Goal: Task Accomplishment & Management: Manage account settings

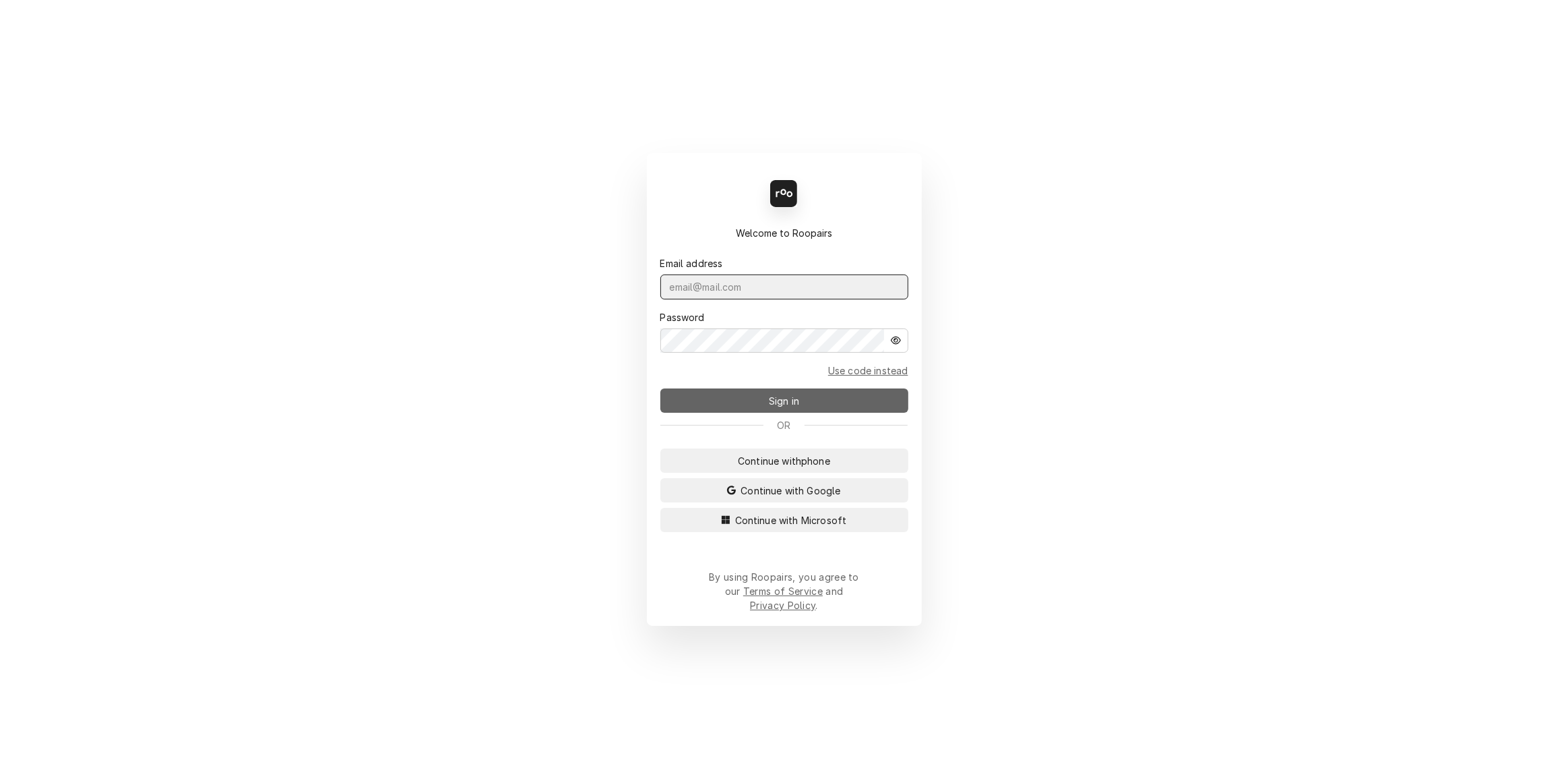
type input "[PERSON_NAME][EMAIL_ADDRESS][DOMAIN_NAME]"
click at [769, 408] on span "Sign in" at bounding box center [784, 400] width 35 height 14
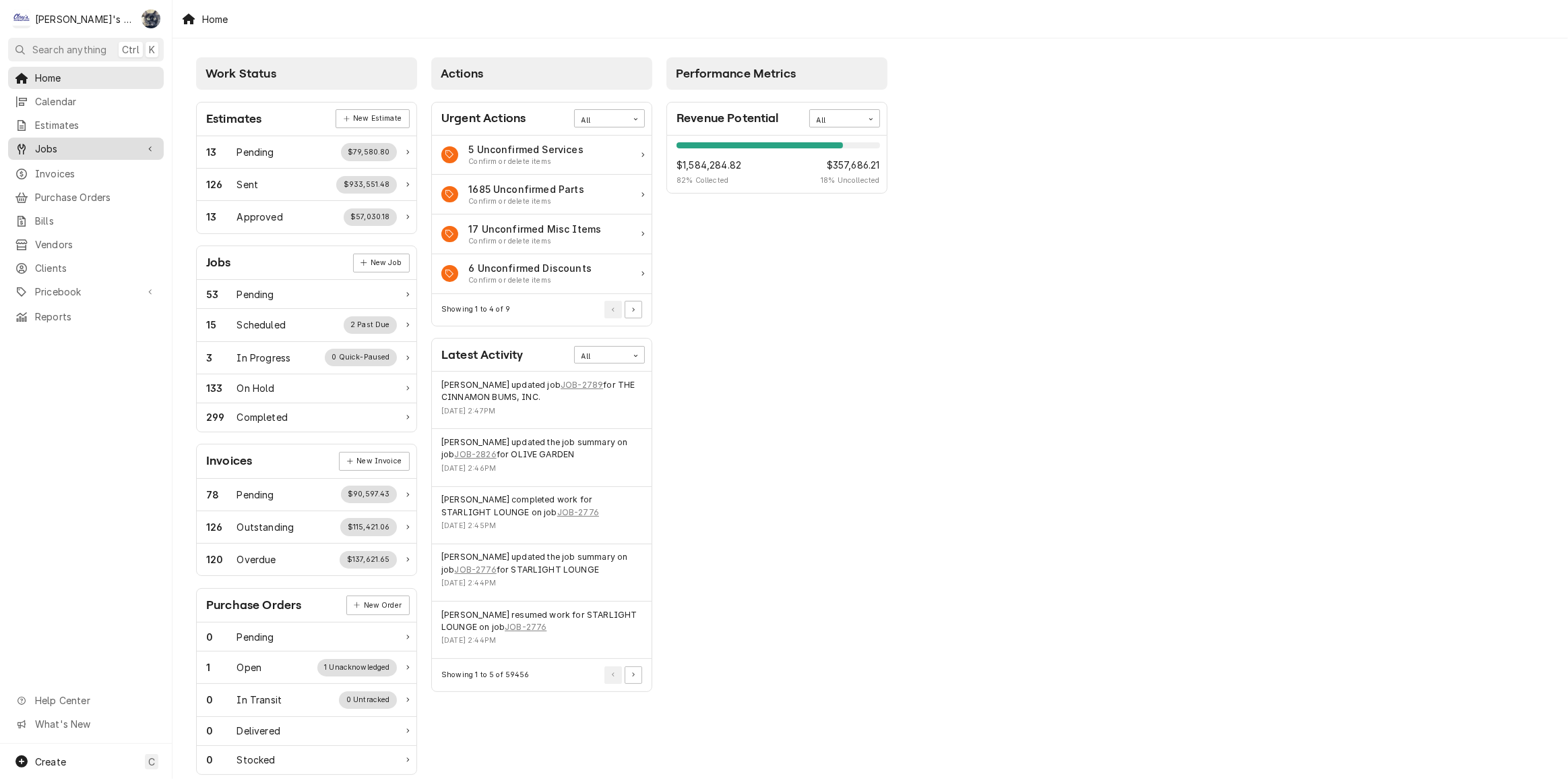
click at [53, 153] on link "Jobs" at bounding box center [86, 149] width 156 height 22
click at [53, 168] on span "Jobs" at bounding box center [96, 172] width 122 height 14
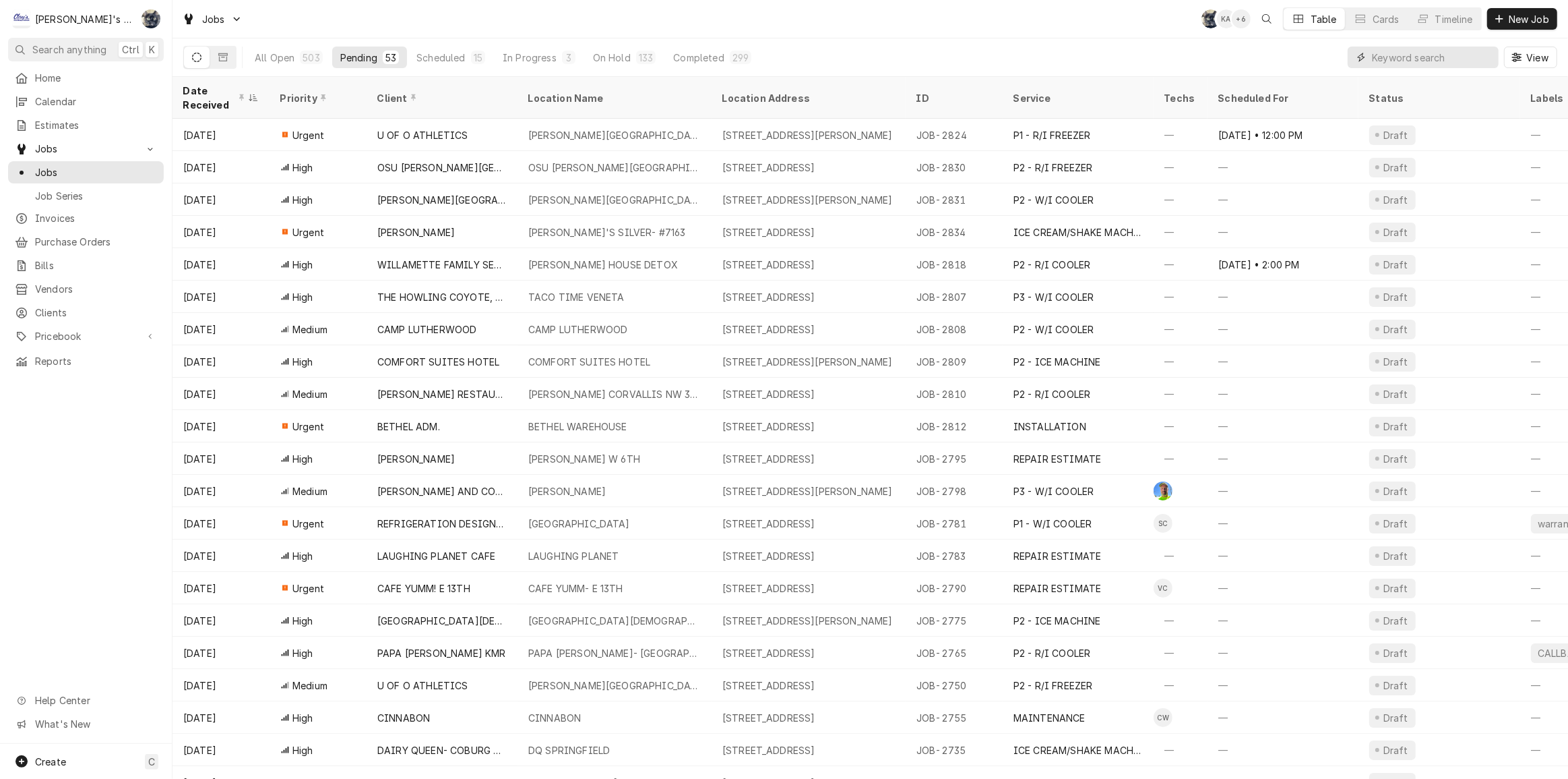
click at [1483, 61] on input "Dynamic Content Wrapper" at bounding box center [1432, 57] width 120 height 21
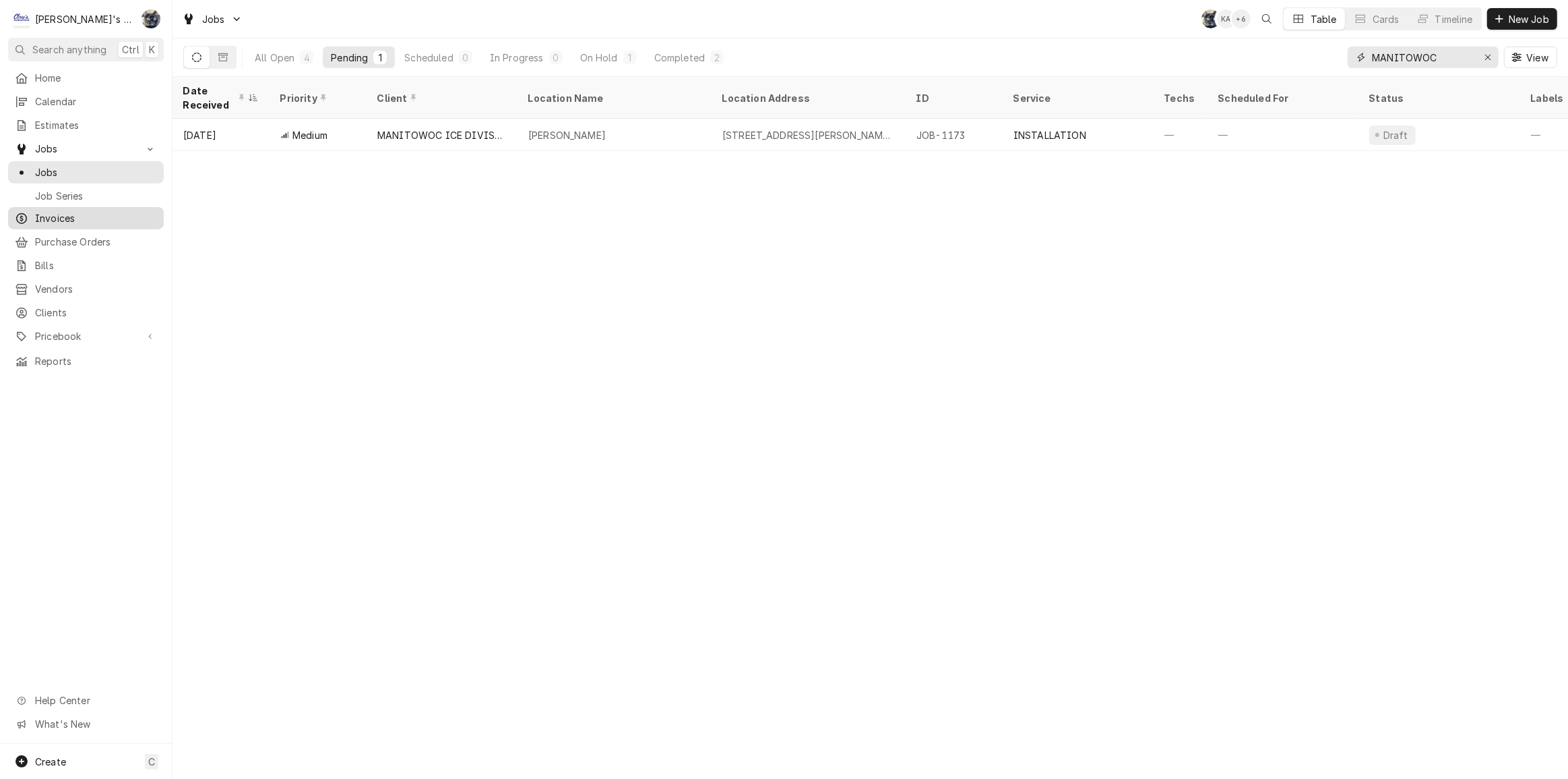
type input "MANITOWOC"
click at [39, 212] on span "Invoices" at bounding box center [96, 218] width 122 height 14
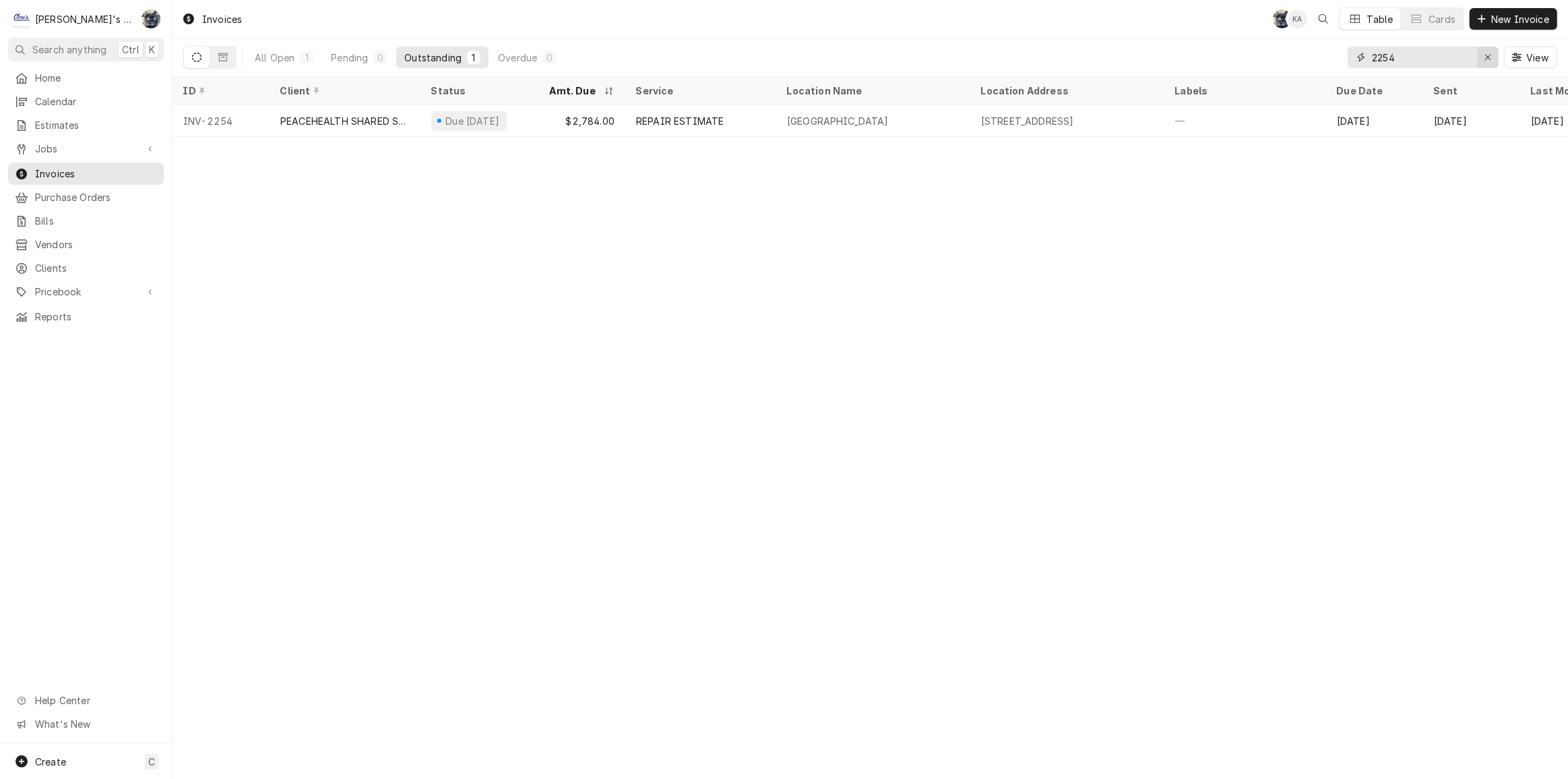
click at [1495, 60] on button "Erase input" at bounding box center [1488, 57] width 21 height 21
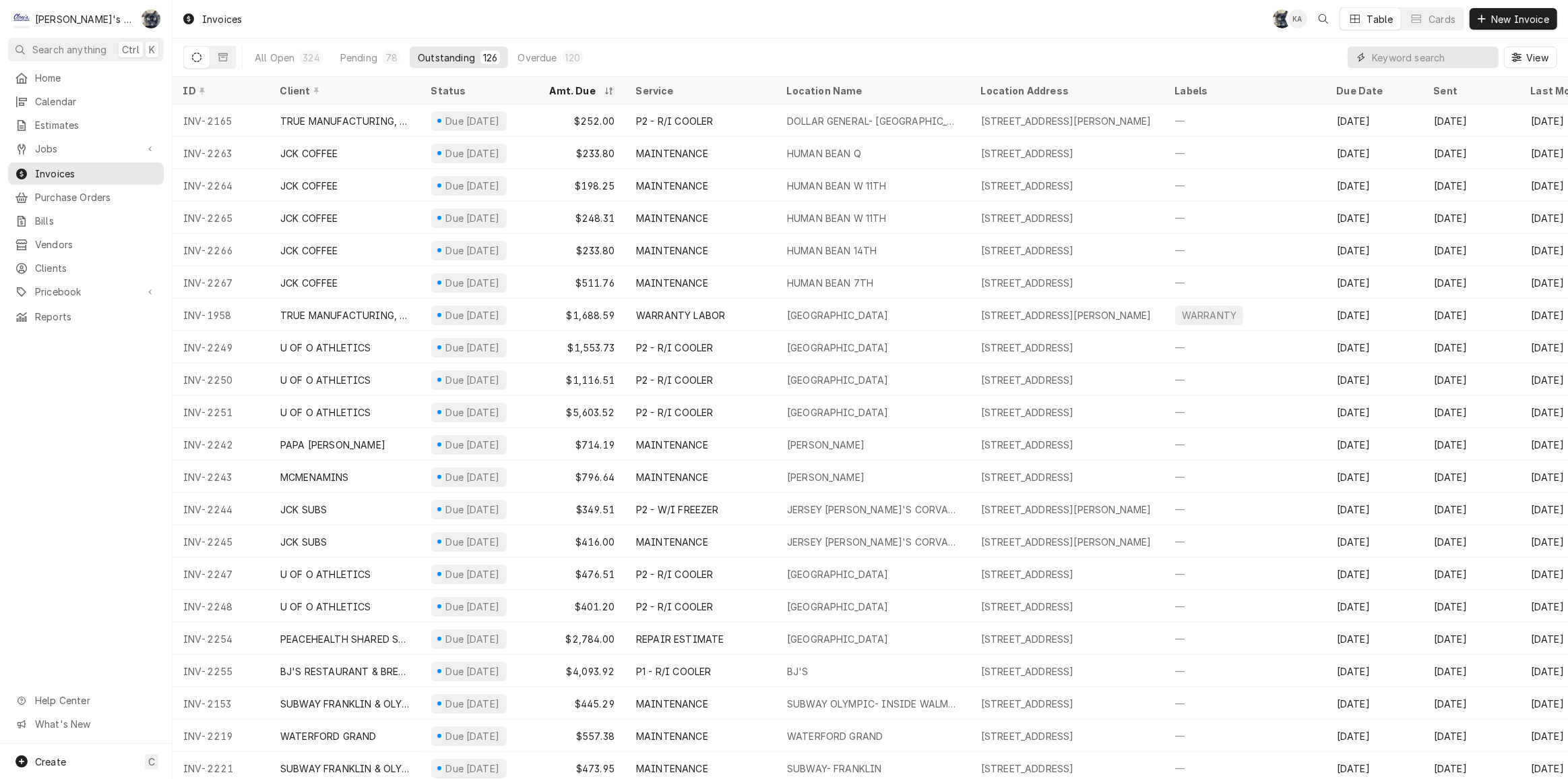
type input "C"
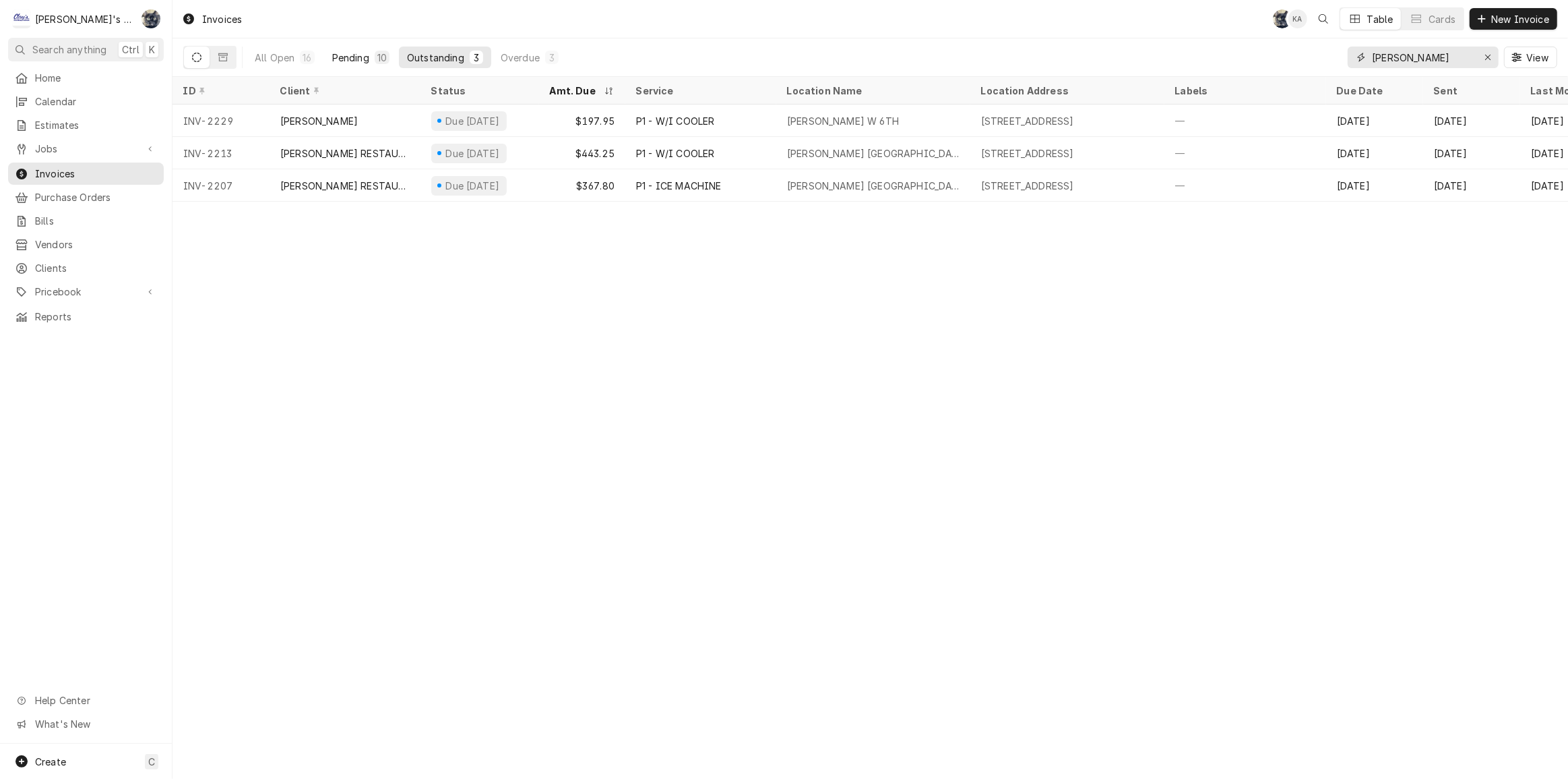
type input "MCDONALD"
click at [368, 54] on div "Pending" at bounding box center [351, 57] width 37 height 14
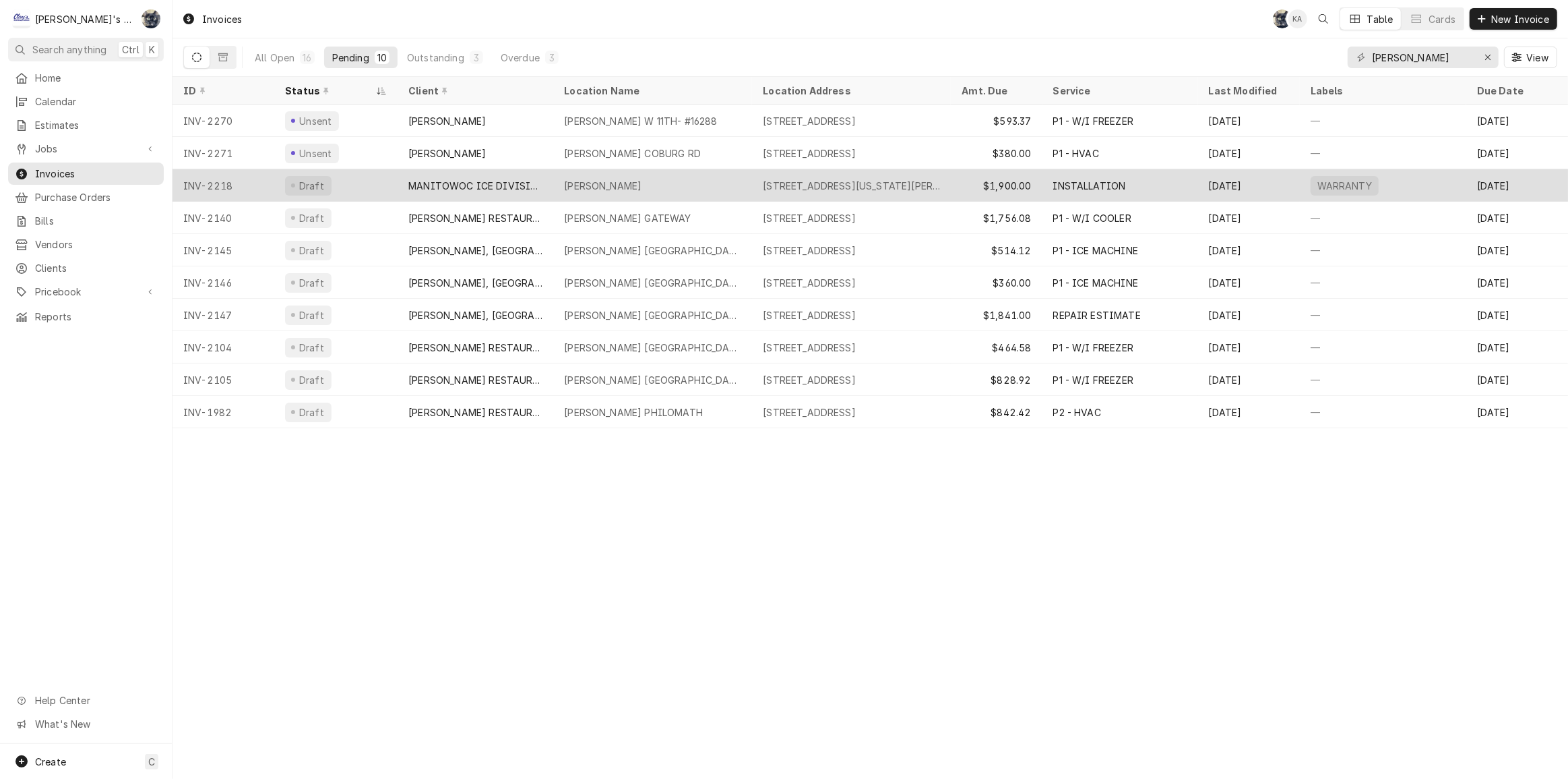
click at [611, 174] on div "MCDONALD'S CRESWELL" at bounding box center [652, 185] width 199 height 32
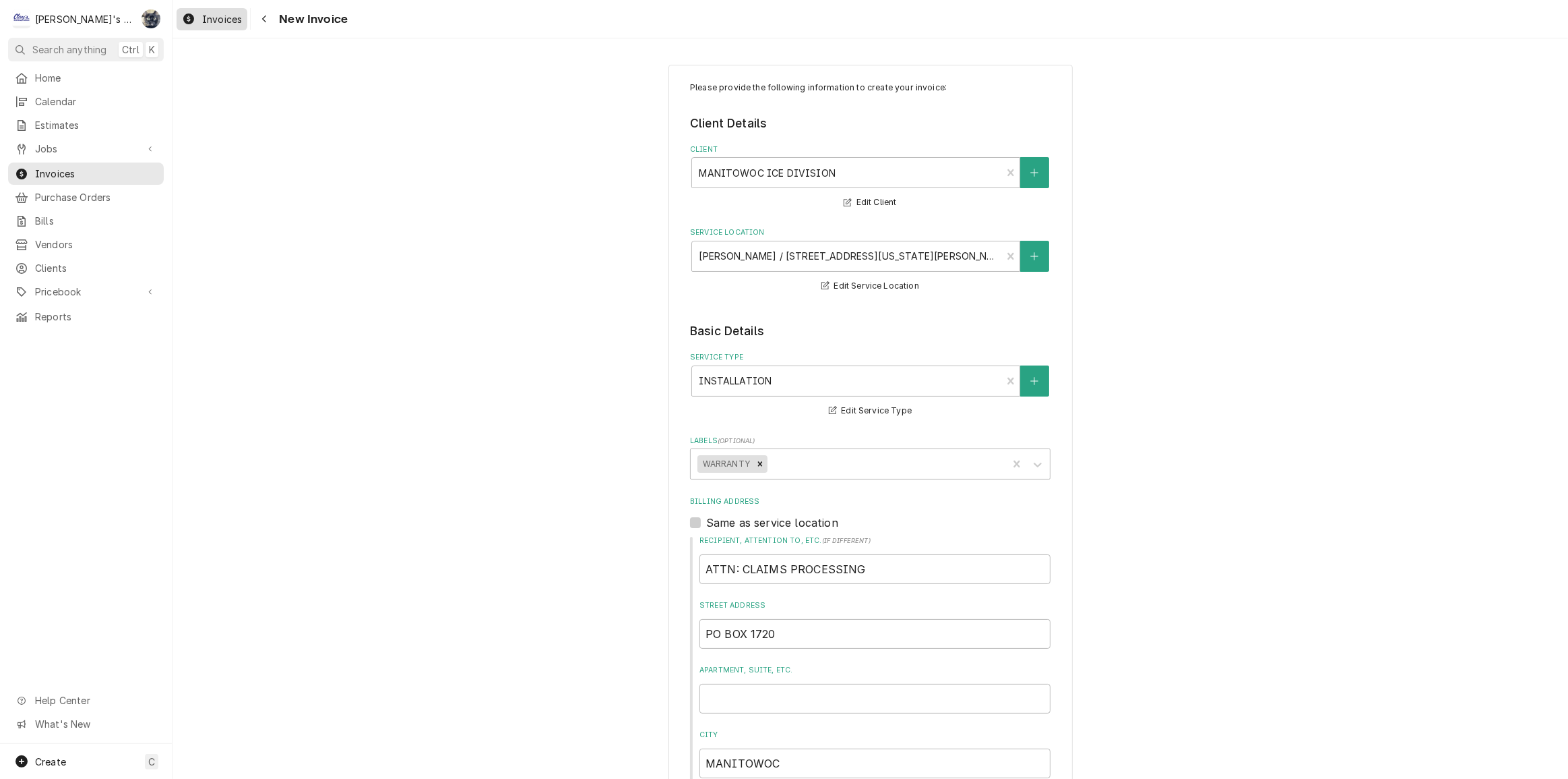
click at [210, 15] on span "Invoices" at bounding box center [222, 19] width 40 height 14
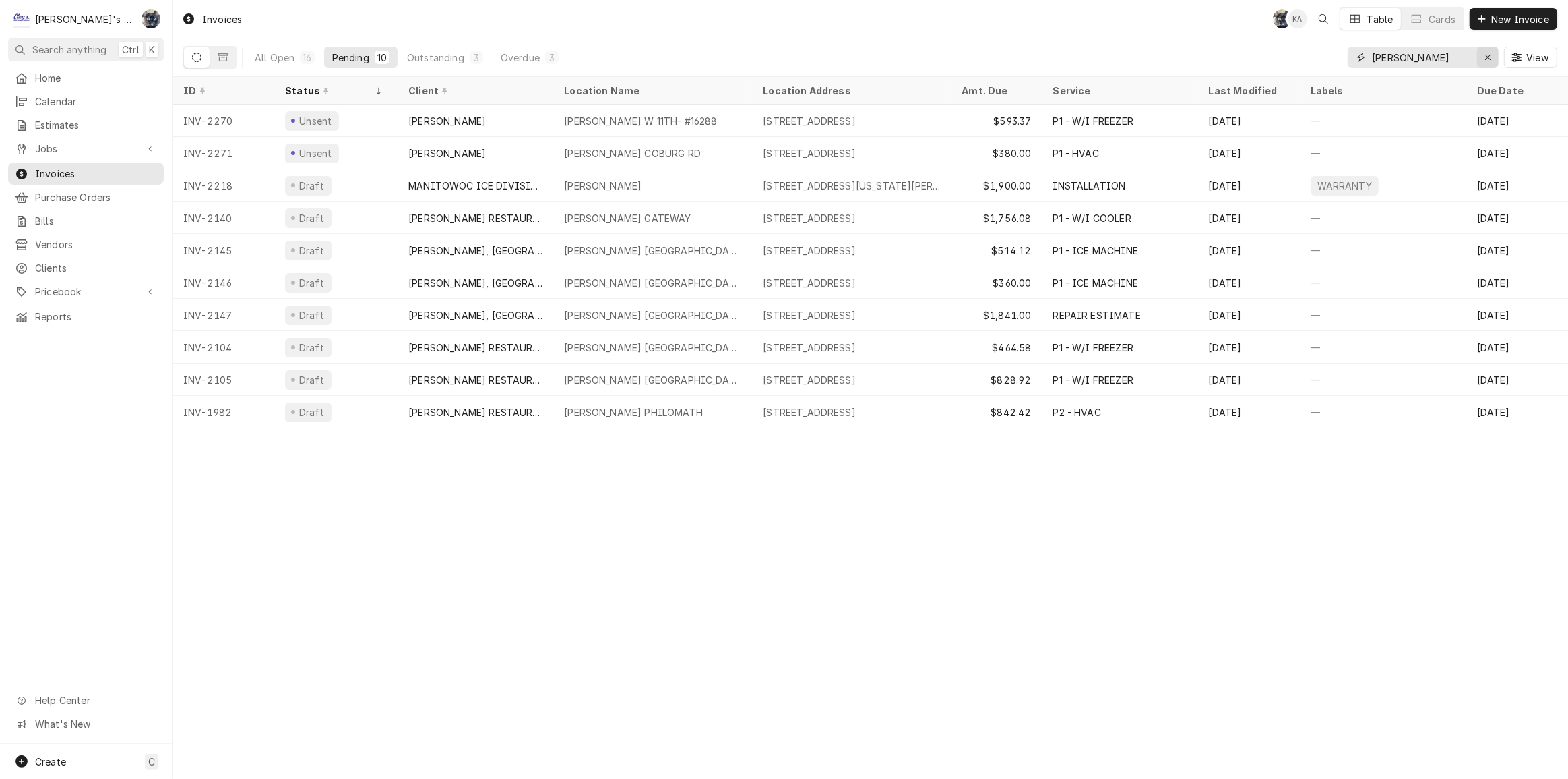
click at [1483, 57] on div "Erase input" at bounding box center [1488, 57] width 13 height 13
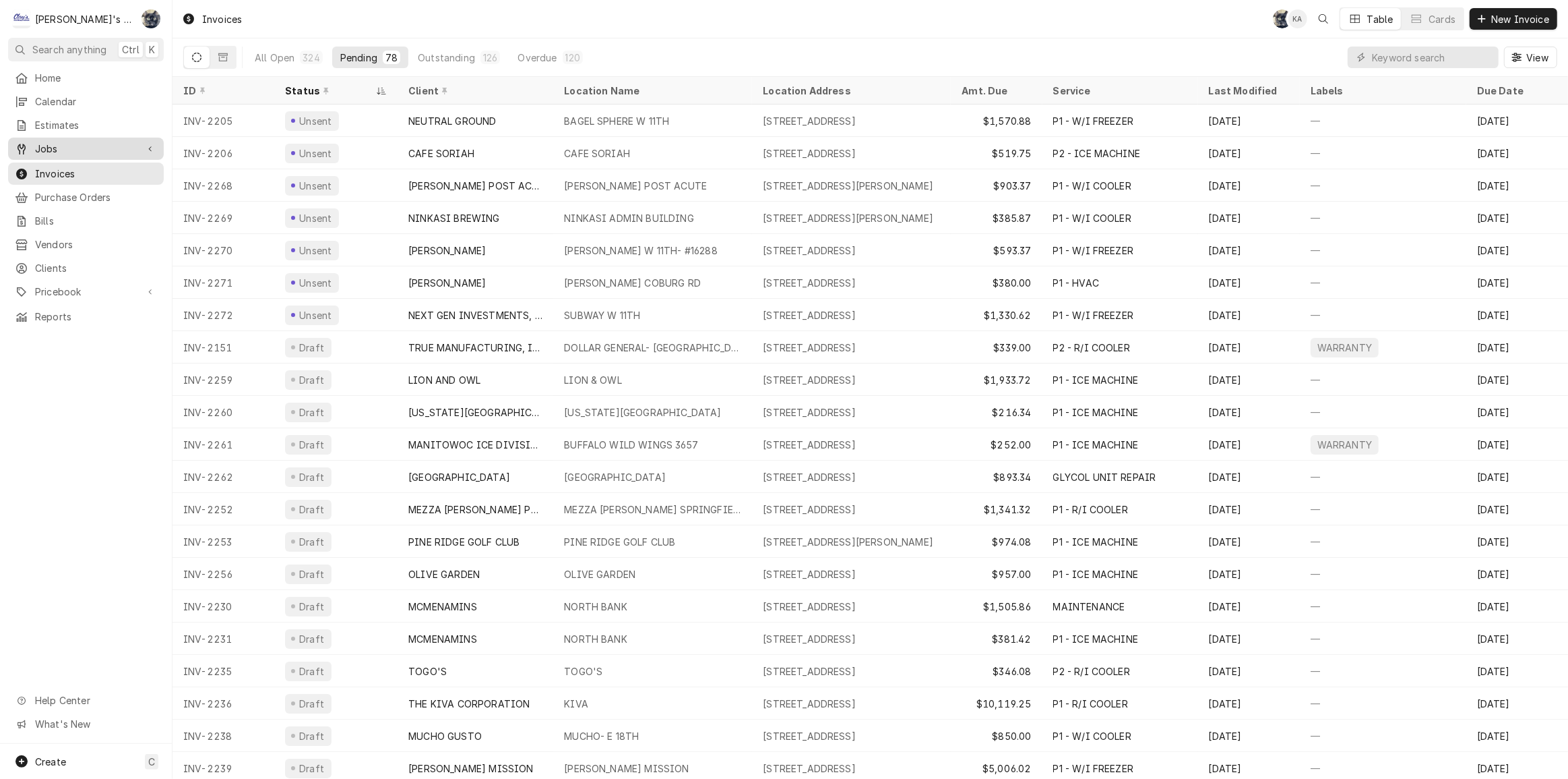
click at [113, 151] on div "Jobs" at bounding box center [86, 149] width 150 height 17
click at [113, 165] on span "Jobs" at bounding box center [96, 172] width 122 height 14
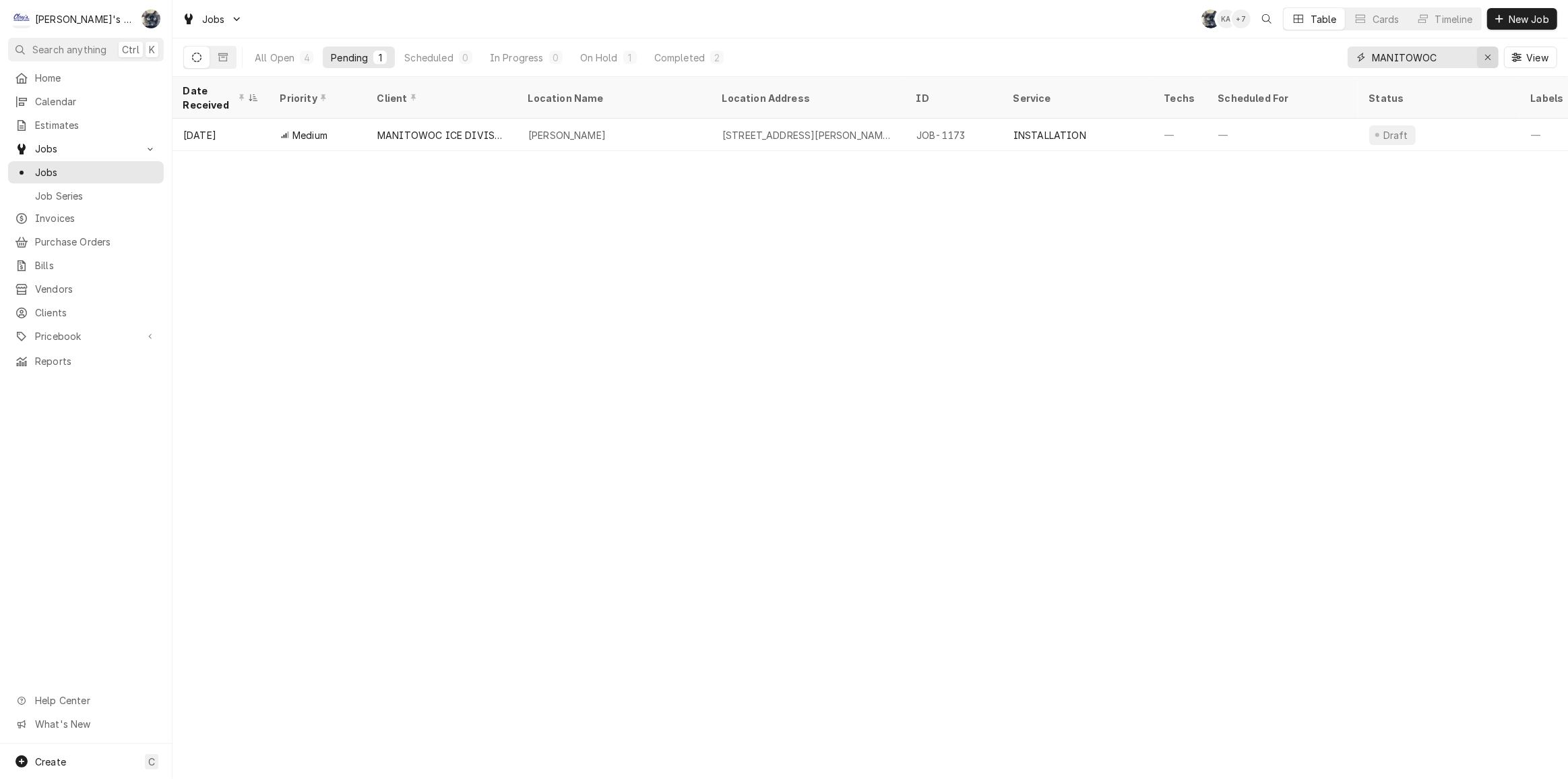
click at [1490, 55] on icon "Erase input" at bounding box center [1488, 57] width 6 height 6
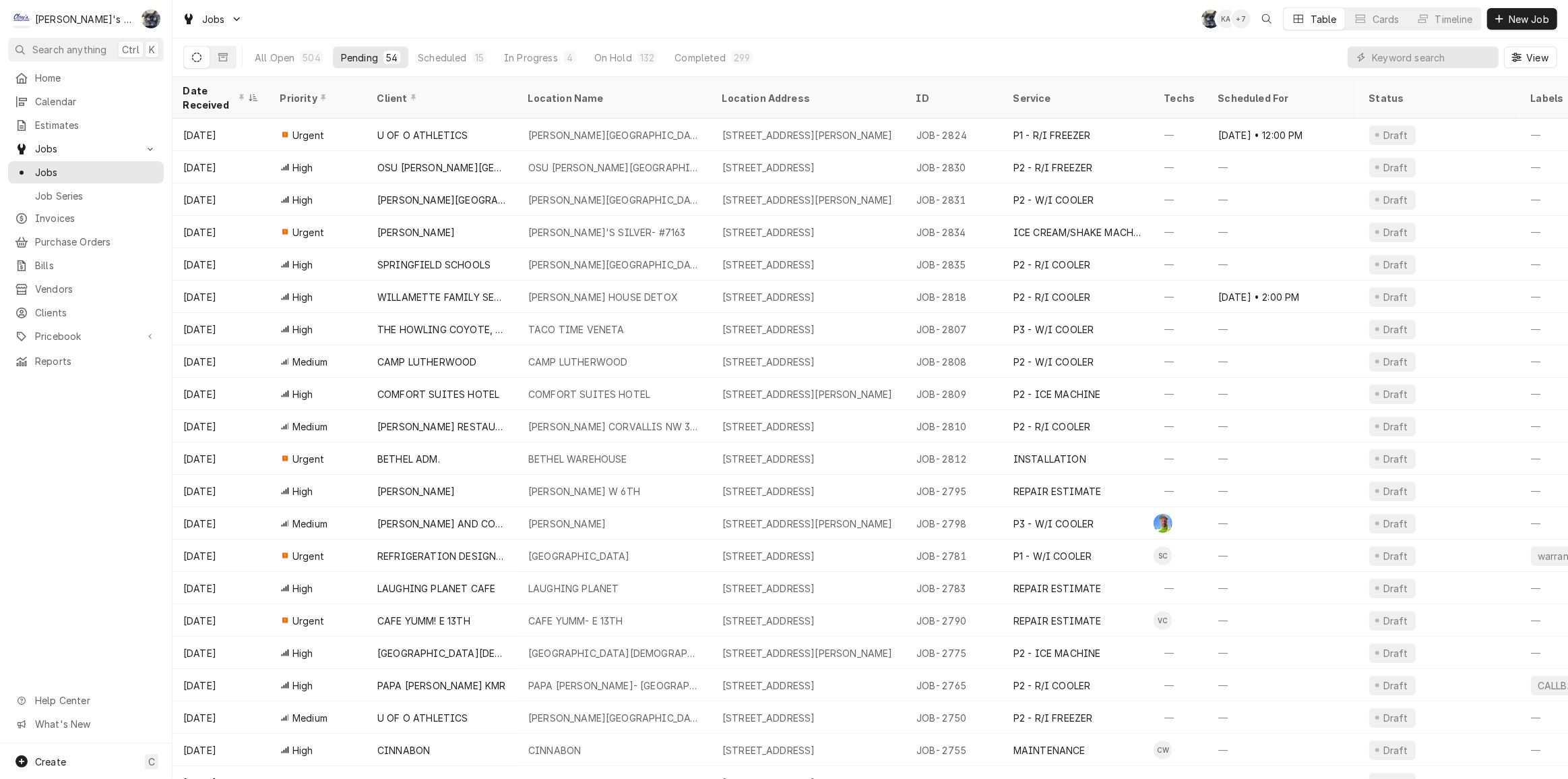
click at [424, 11] on div "Jobs SB KA + 7 Table Cards Timeline New Job" at bounding box center [870, 19] width 1396 height 38
click at [466, 31] on div "Jobs SB KA + 7 Table Cards Timeline New Job" at bounding box center [870, 19] width 1396 height 38
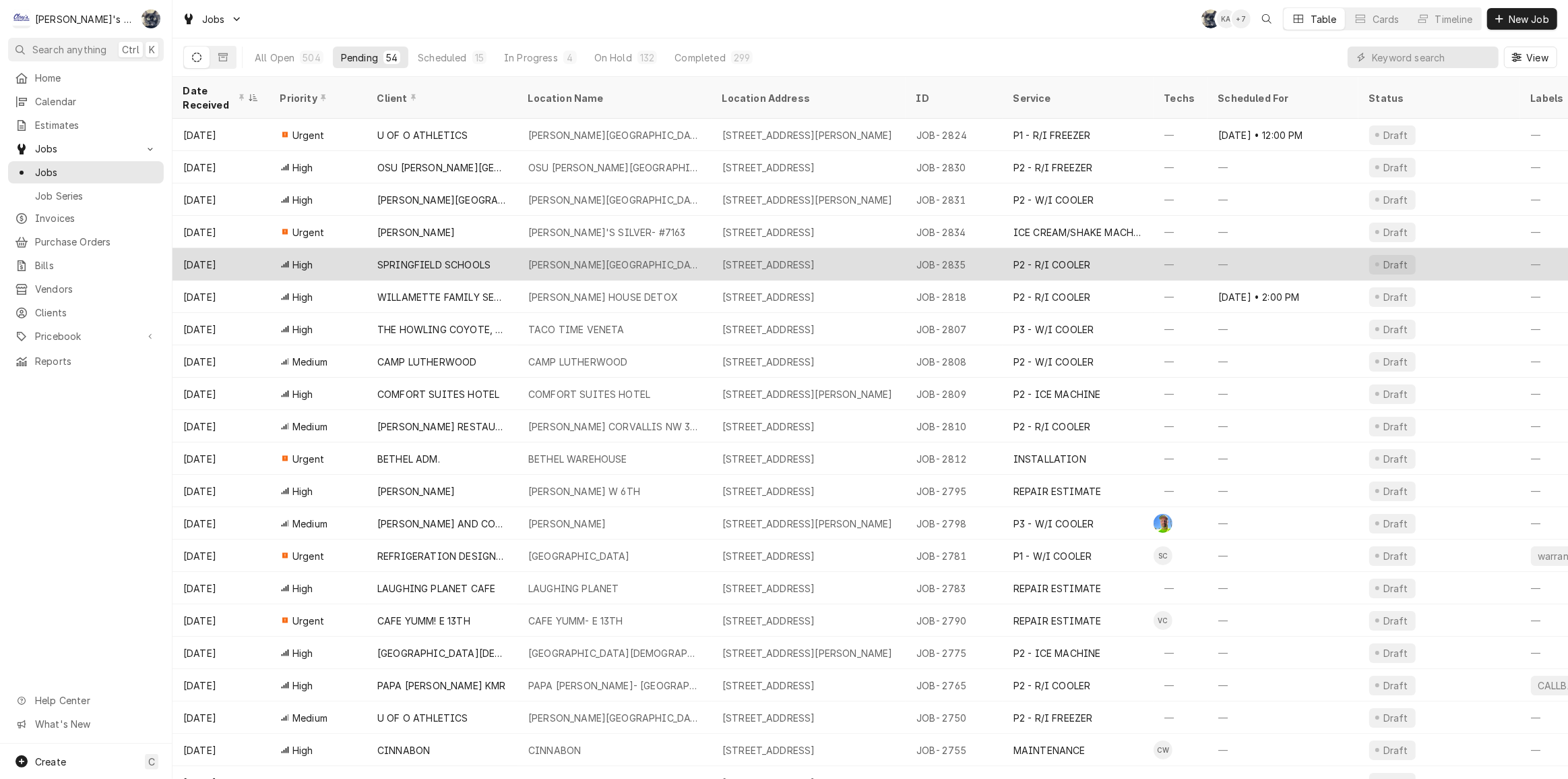
click at [574, 257] on div "THURSTON HIGH SCHOOL" at bounding box center [614, 264] width 172 height 14
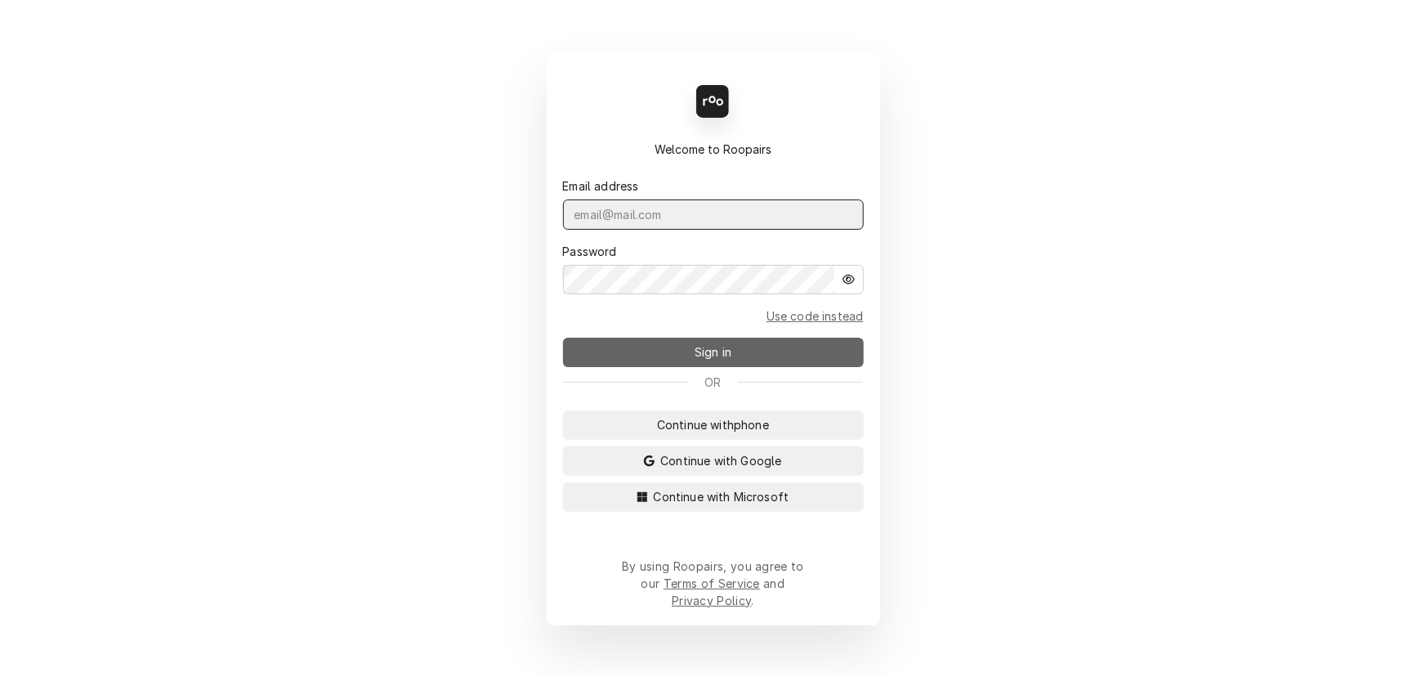
type input "[PERSON_NAME][EMAIL_ADDRESS][DOMAIN_NAME]"
click at [742, 346] on button "Sign in" at bounding box center [713, 351] width 301 height 29
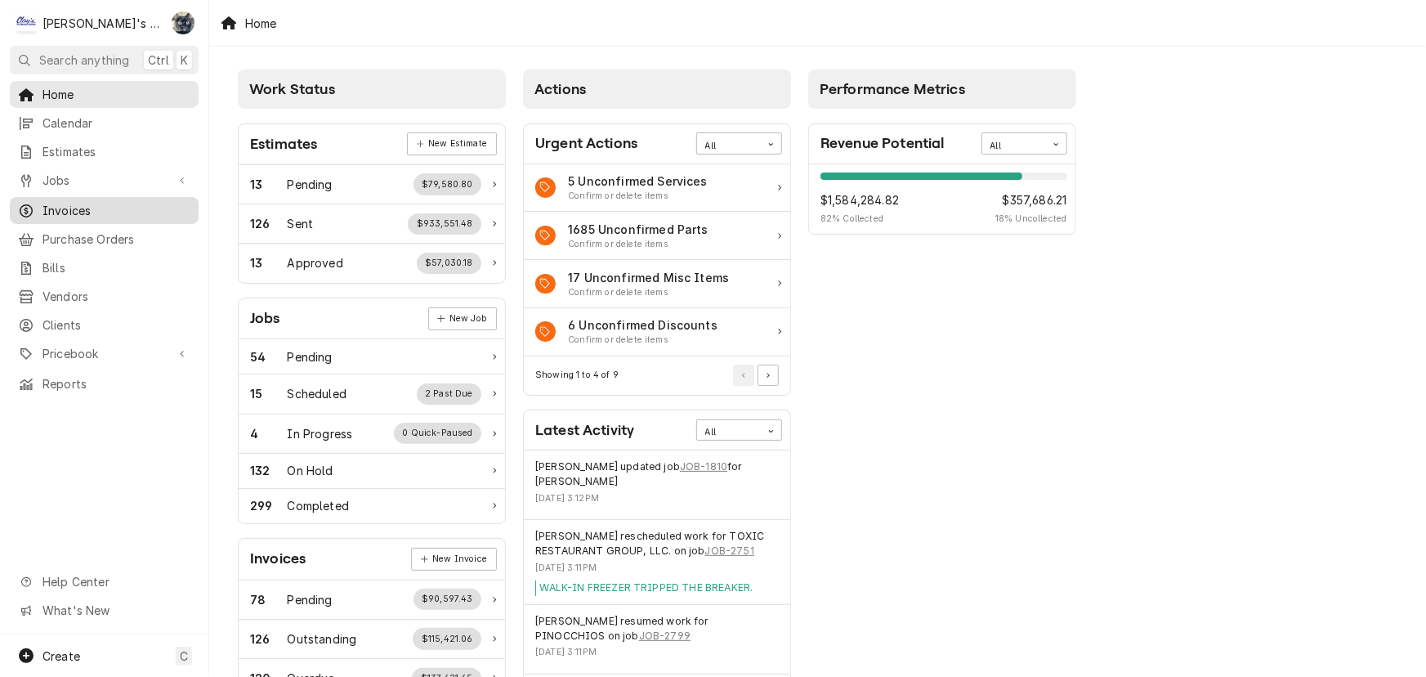
click at [75, 202] on span "Invoices" at bounding box center [116, 210] width 148 height 17
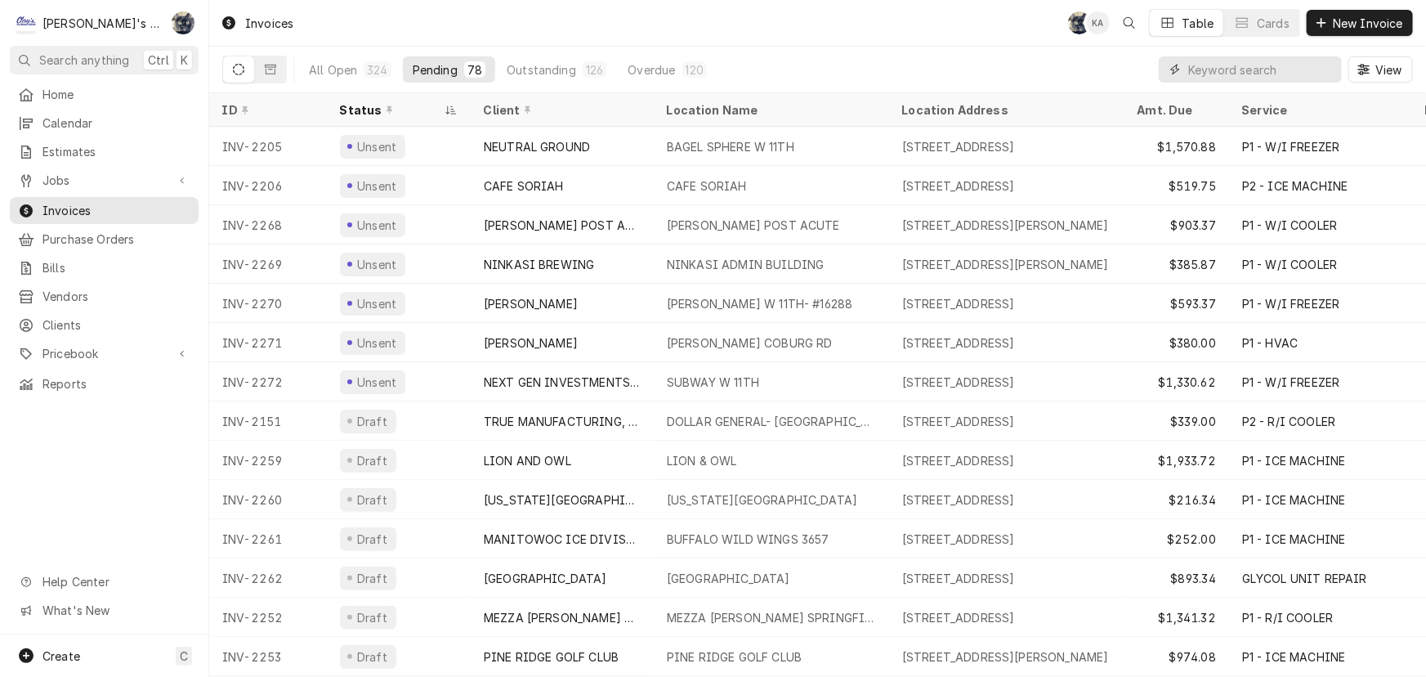
click at [1303, 69] on input "Dynamic Content Wrapper" at bounding box center [1260, 69] width 145 height 26
type input "2255"
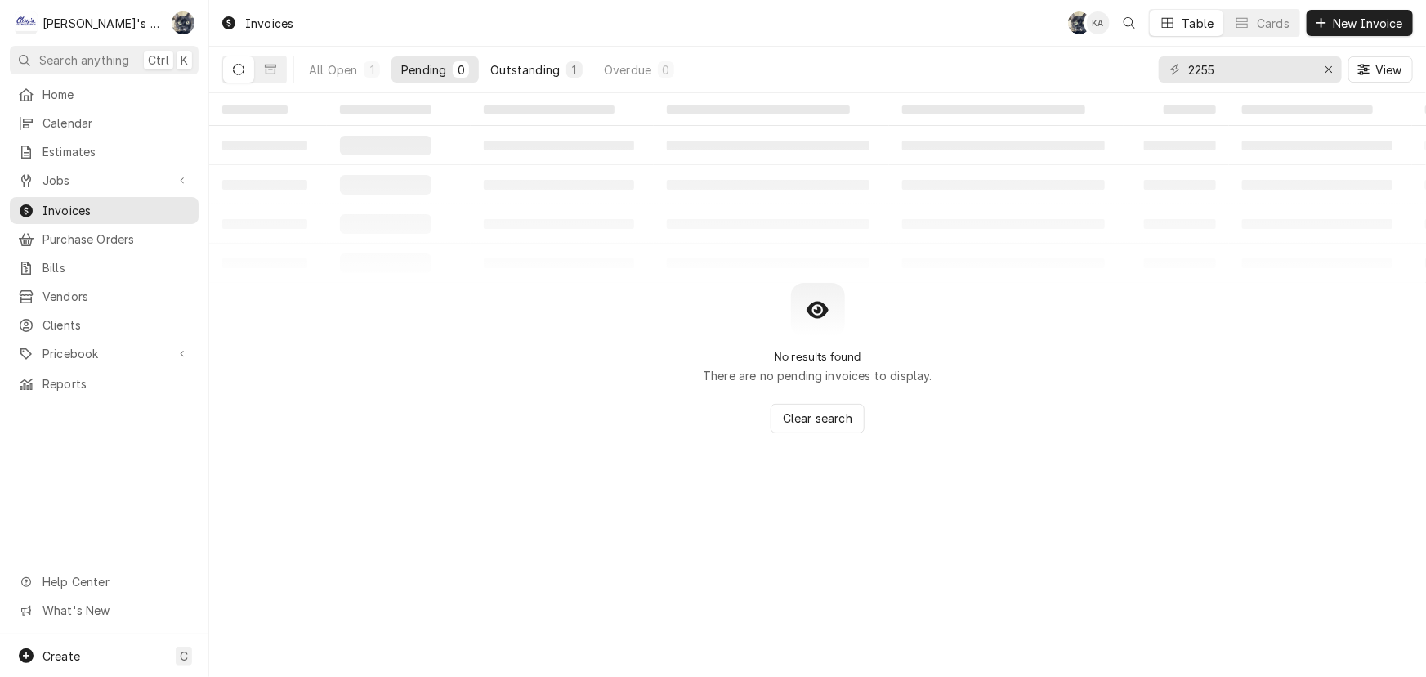
click at [553, 67] on div "Outstanding" at bounding box center [524, 69] width 69 height 17
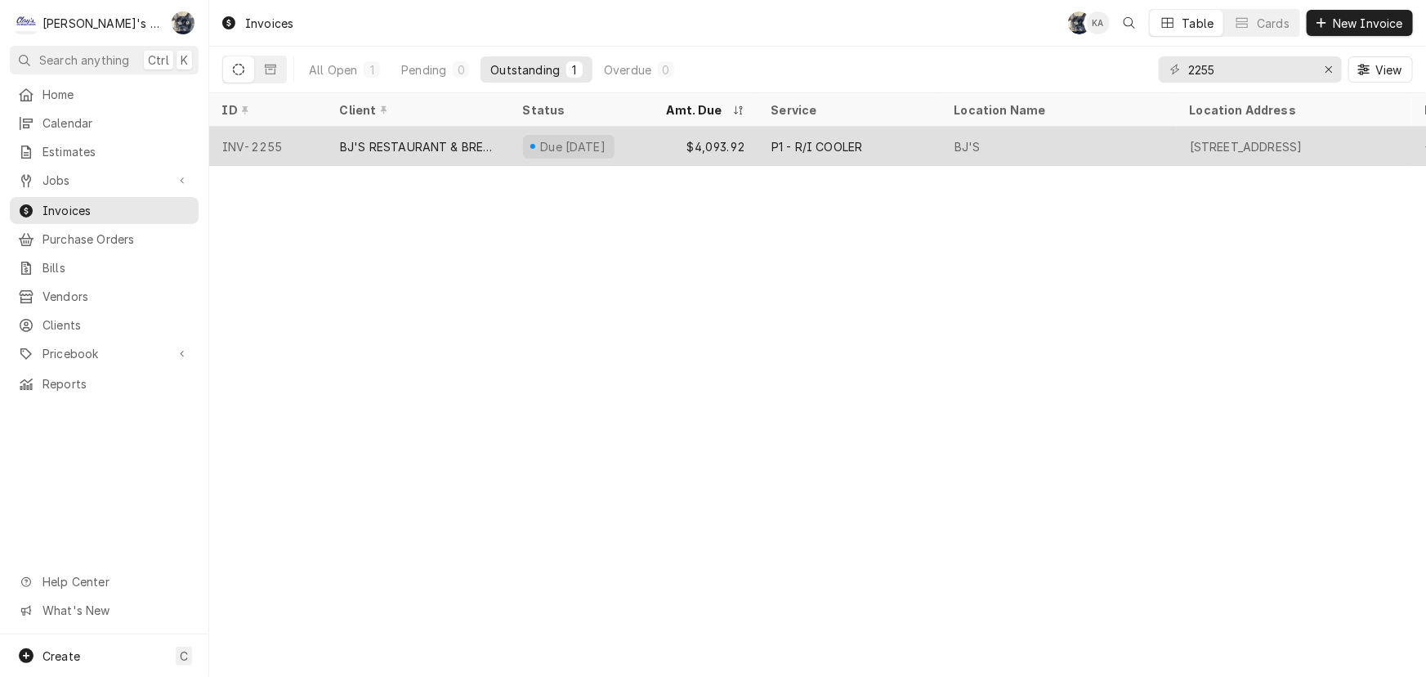
click at [570, 149] on div "Due [DATE]" at bounding box center [572, 146] width 69 height 17
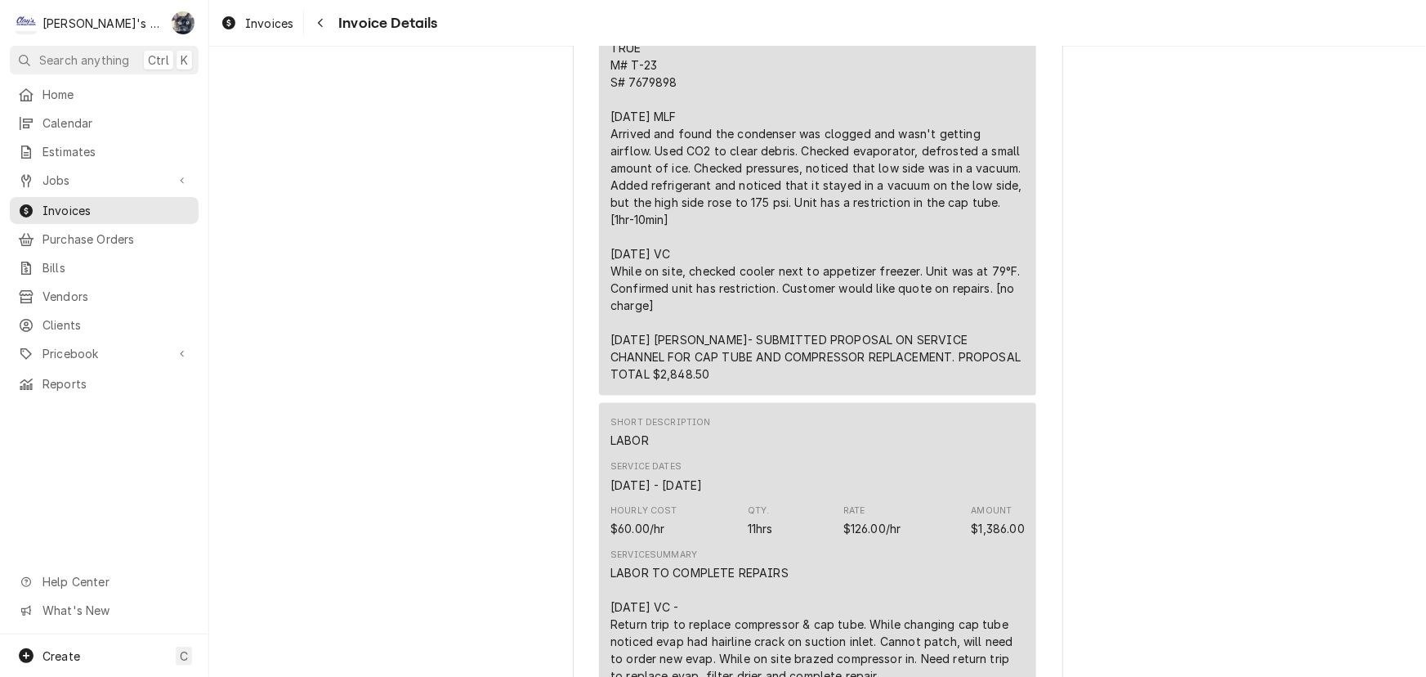
scroll to position [1188, 0]
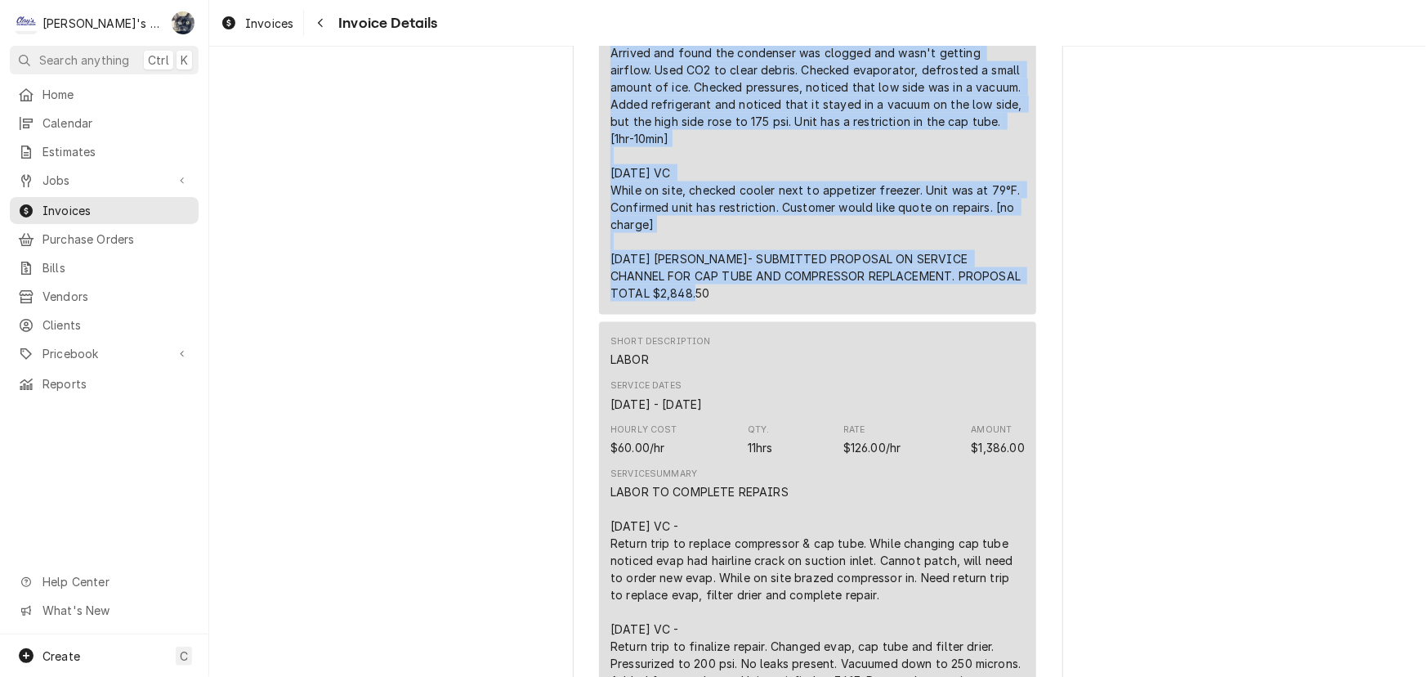
drag, startPoint x: 604, startPoint y: 87, endPoint x: 683, endPoint y: 311, distance: 237.5
click at [683, 314] on div "Short Description P1 - R/I COOLER Service Dates Jun 4, 2025 - Jul 7, 2025 Hourl…" at bounding box center [817, 56] width 437 height 518
drag, startPoint x: 670, startPoint y: 149, endPoint x: 733, endPoint y: 87, distance: 87.8
click at [733, 87] on div "TRUE M# T-23 S# 7679898 6/4/2025 MLF Arrived and found the condenser was clogge…" at bounding box center [817, 129] width 414 height 343
drag, startPoint x: 605, startPoint y: 88, endPoint x: 712, endPoint y: 294, distance: 232.1
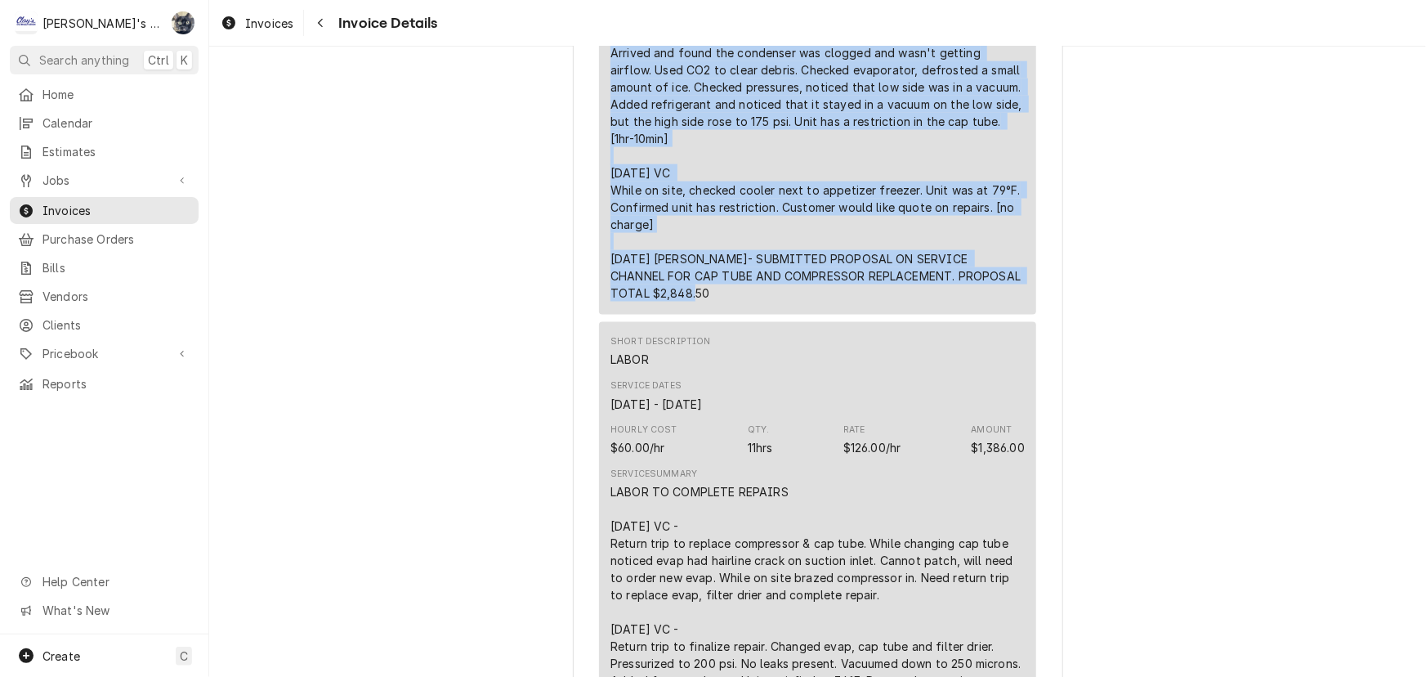
click at [691, 301] on div "TRUE M# T-23 S# 7679898 6/4/2025 MLF Arrived and found the condenser was clogge…" at bounding box center [817, 129] width 414 height 343
copy div "6/4/2025 MLF Arrived and found the condenser was clogged and wasn't getting air…"
click at [95, 350] on span "Pricebook" at bounding box center [103, 353] width 123 height 17
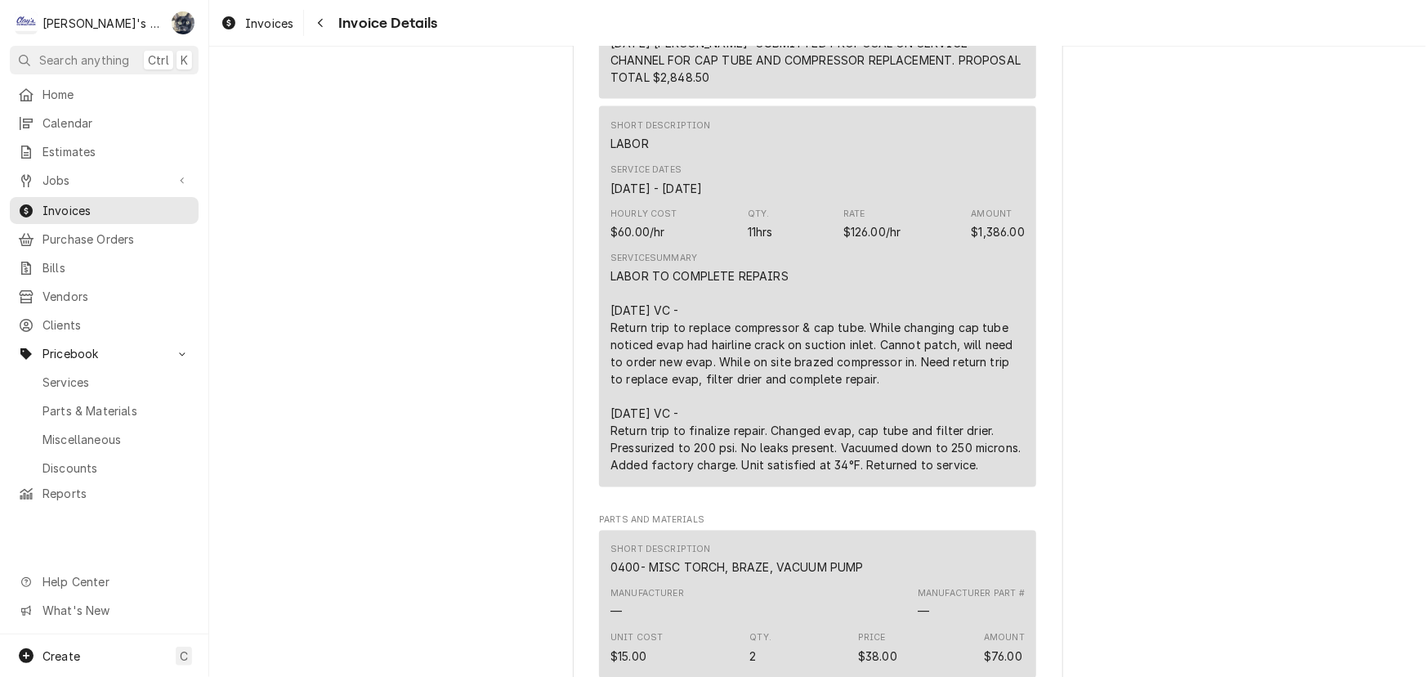
scroll to position [1411, 0]
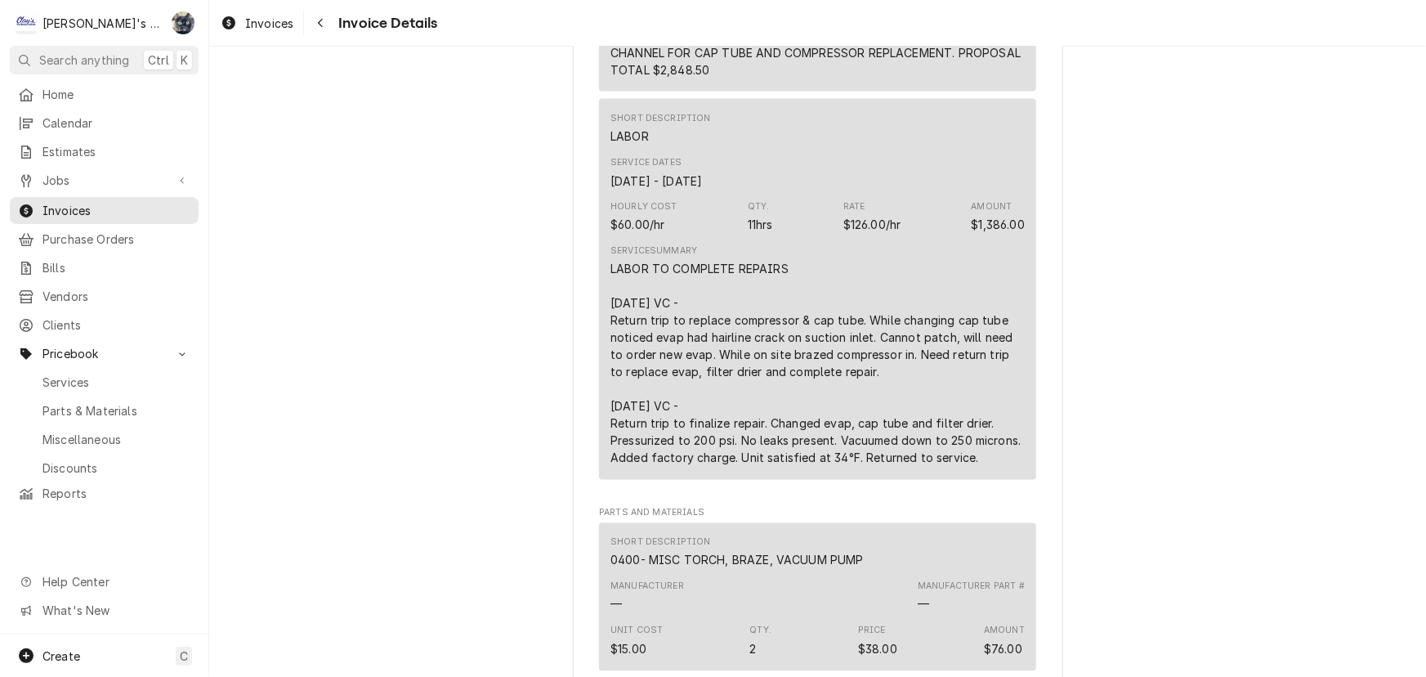
drag, startPoint x: 607, startPoint y: 359, endPoint x: 949, endPoint y: 482, distance: 363.1
click at [986, 480] on div "Short Description LABOR Service Dates Aug 7, 2025 - Aug 20, 2025 Hourly Cost $6…" at bounding box center [817, 289] width 437 height 381
copy div "8/7/2025 VC - Return trip to replace compressor & cap tube. While changing cap …"
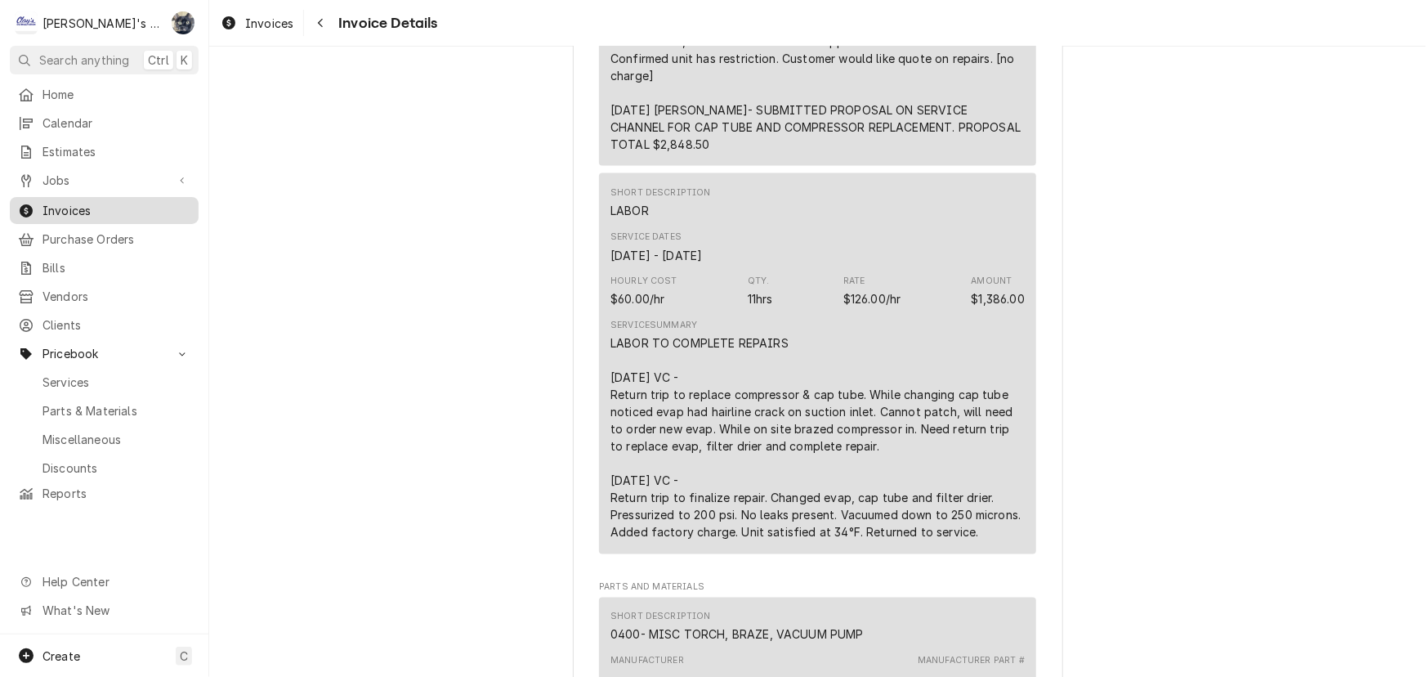
click at [74, 202] on span "Invoices" at bounding box center [116, 210] width 148 height 17
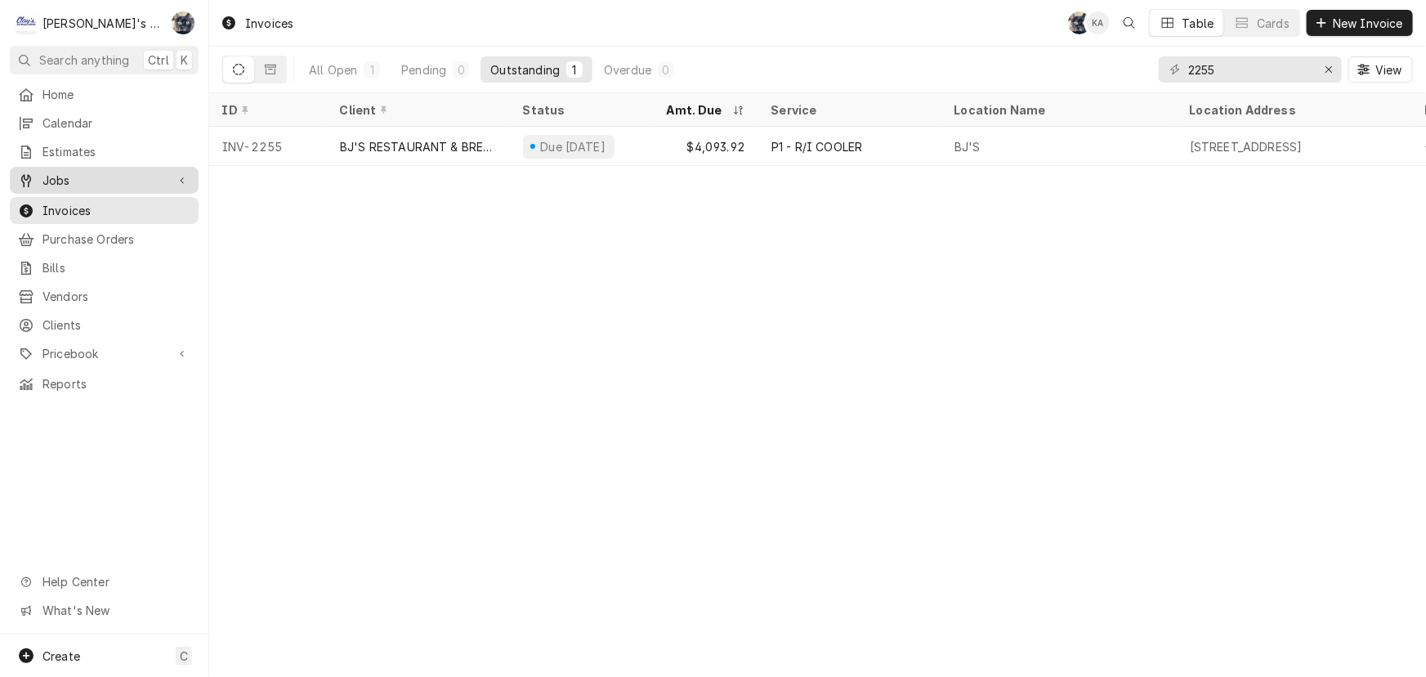
click at [74, 170] on div "Jobs" at bounding box center [104, 180] width 182 height 20
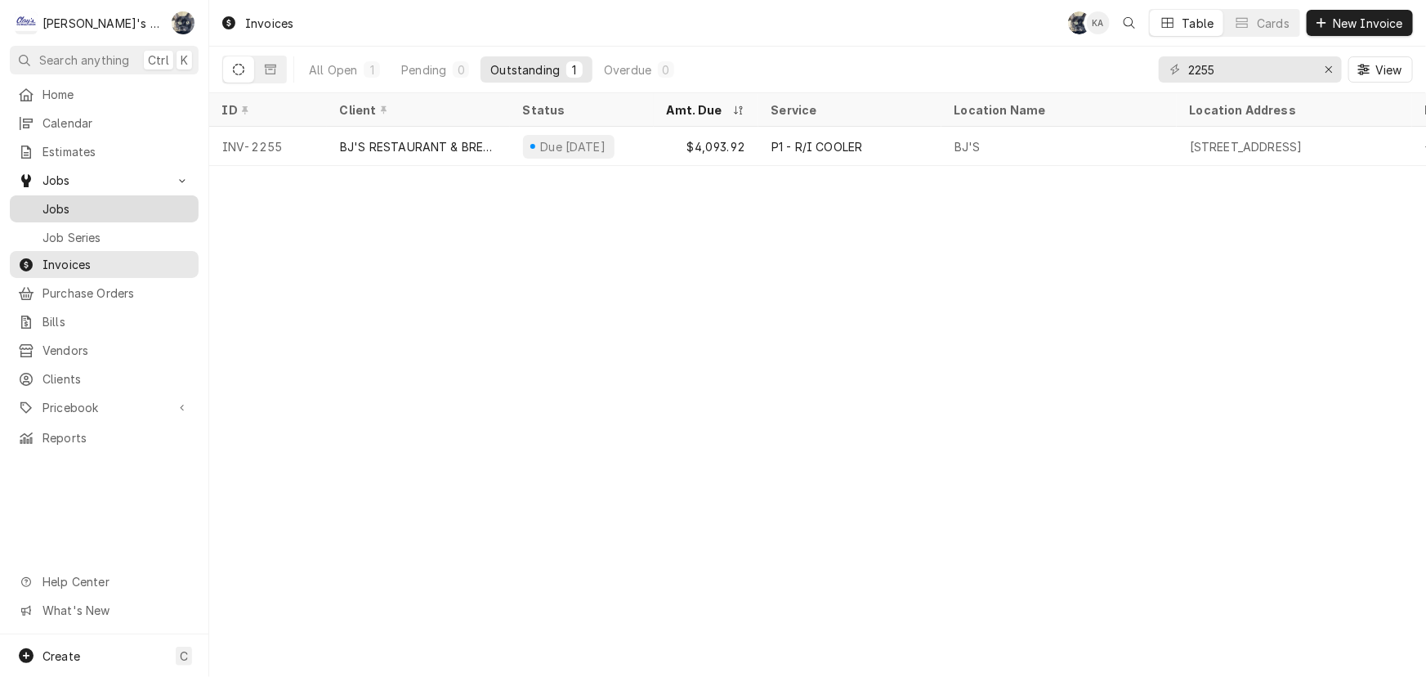
drag, startPoint x: 83, startPoint y: 202, endPoint x: 68, endPoint y: 212, distance: 18.4
click at [83, 201] on span "Jobs" at bounding box center [116, 208] width 148 height 17
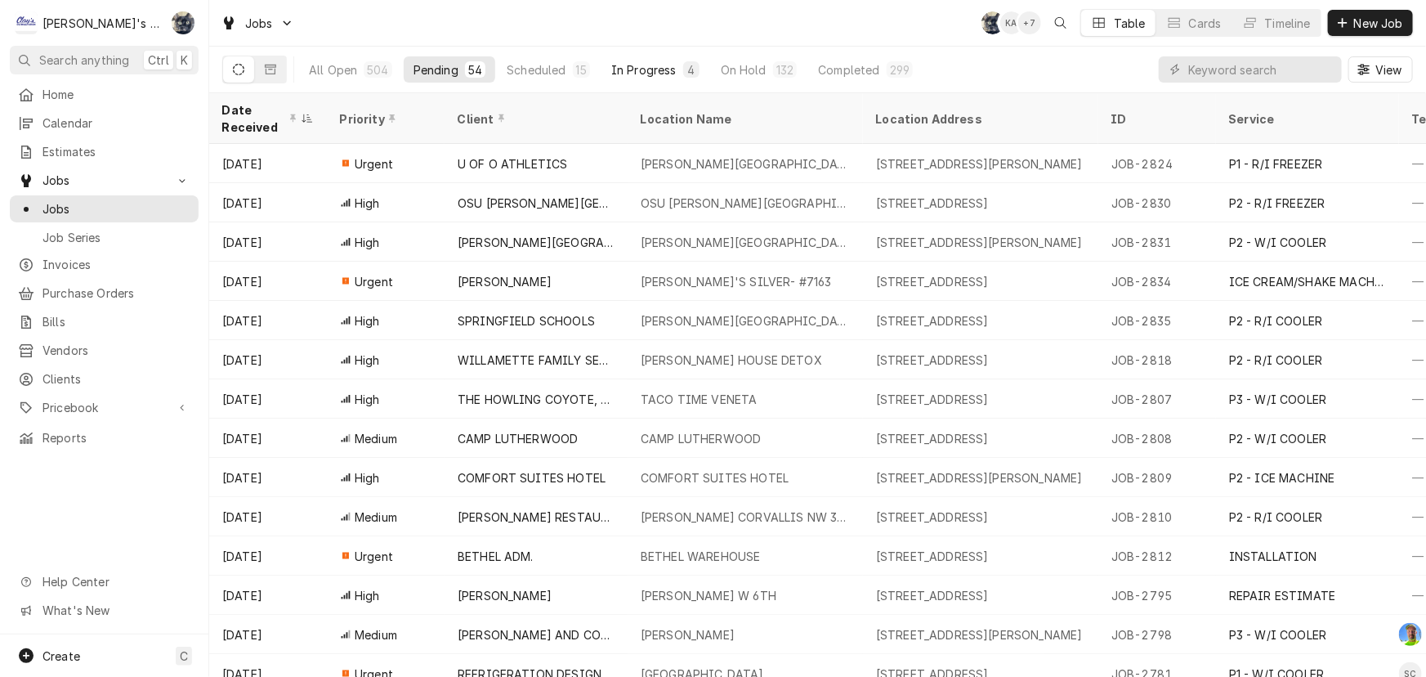
click at [640, 61] on div "In Progress" at bounding box center [643, 69] width 65 height 17
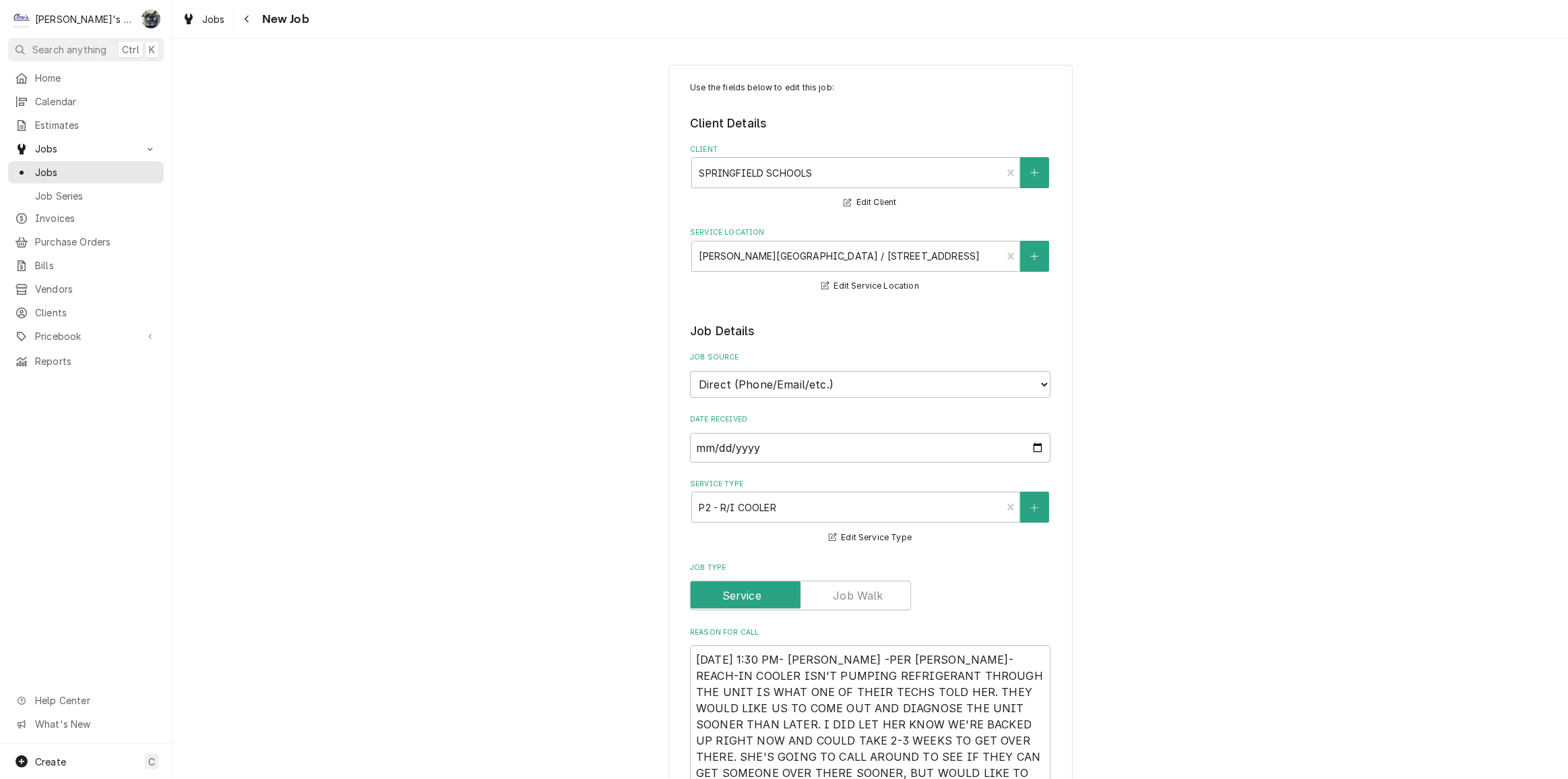
type textarea "x"
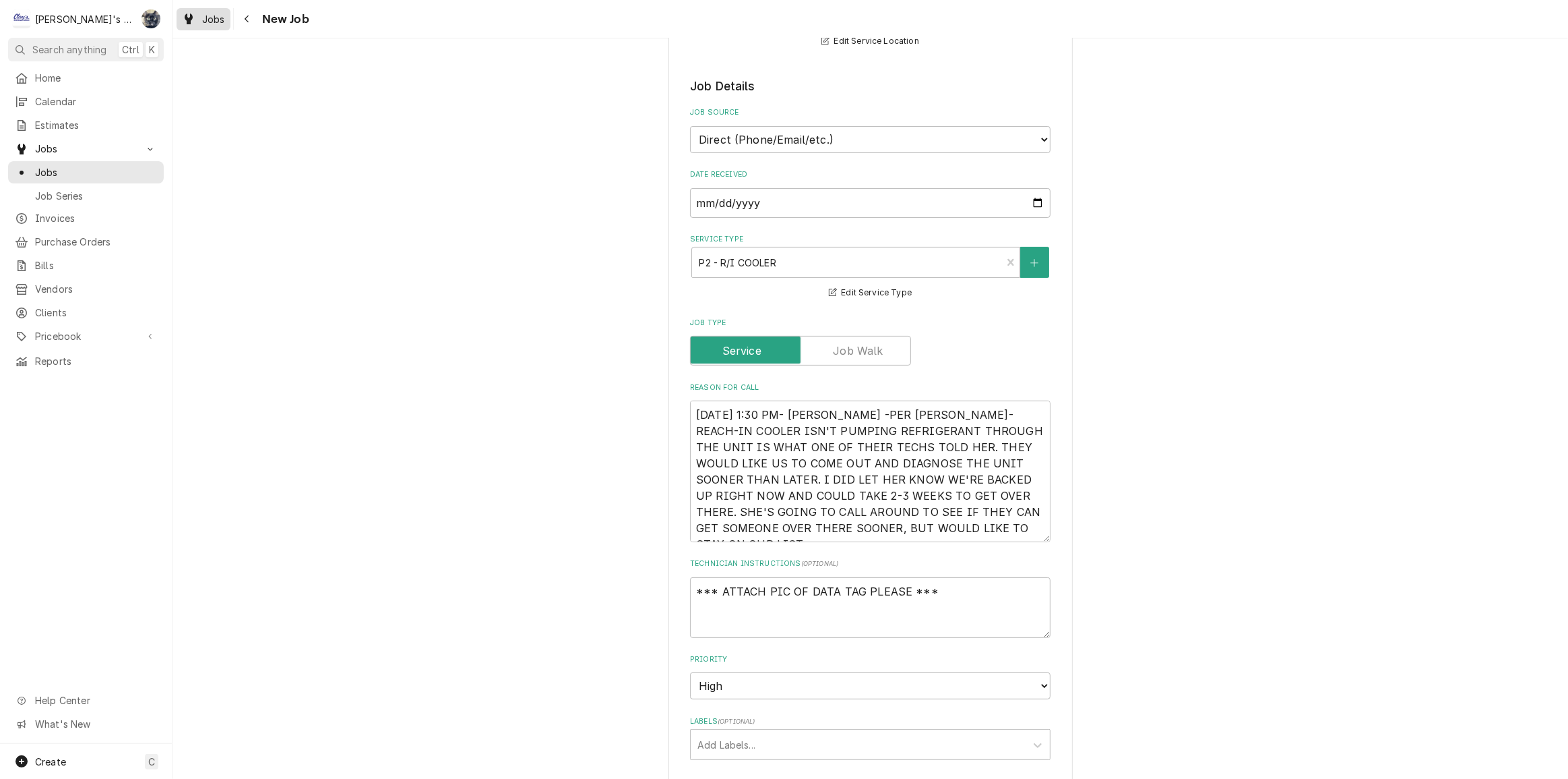
click at [211, 22] on span "Jobs" at bounding box center [214, 19] width 23 height 14
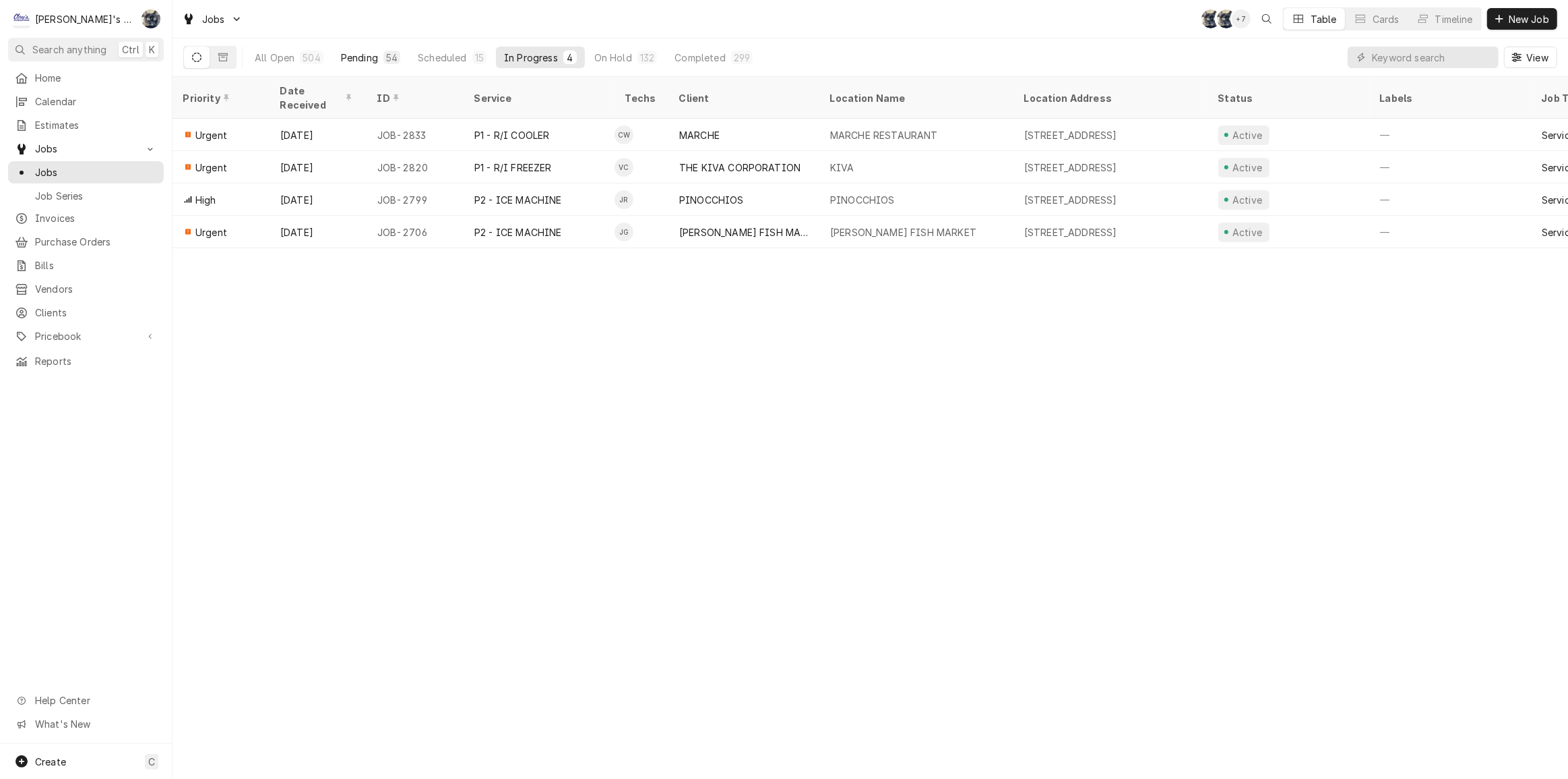
click at [397, 51] on div "54" at bounding box center [392, 57] width 16 height 13
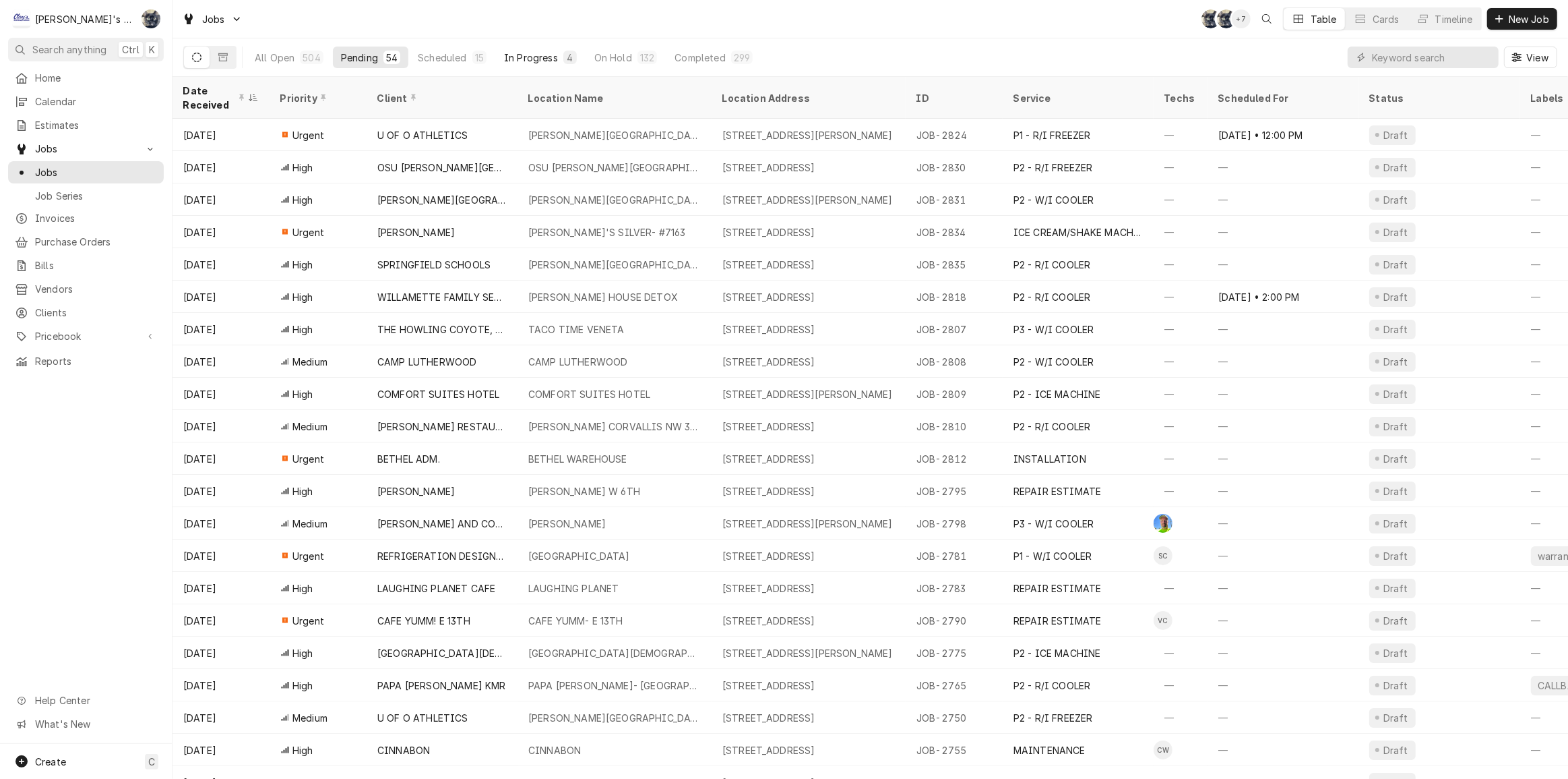
click at [514, 61] on div "In Progress" at bounding box center [530, 57] width 54 height 14
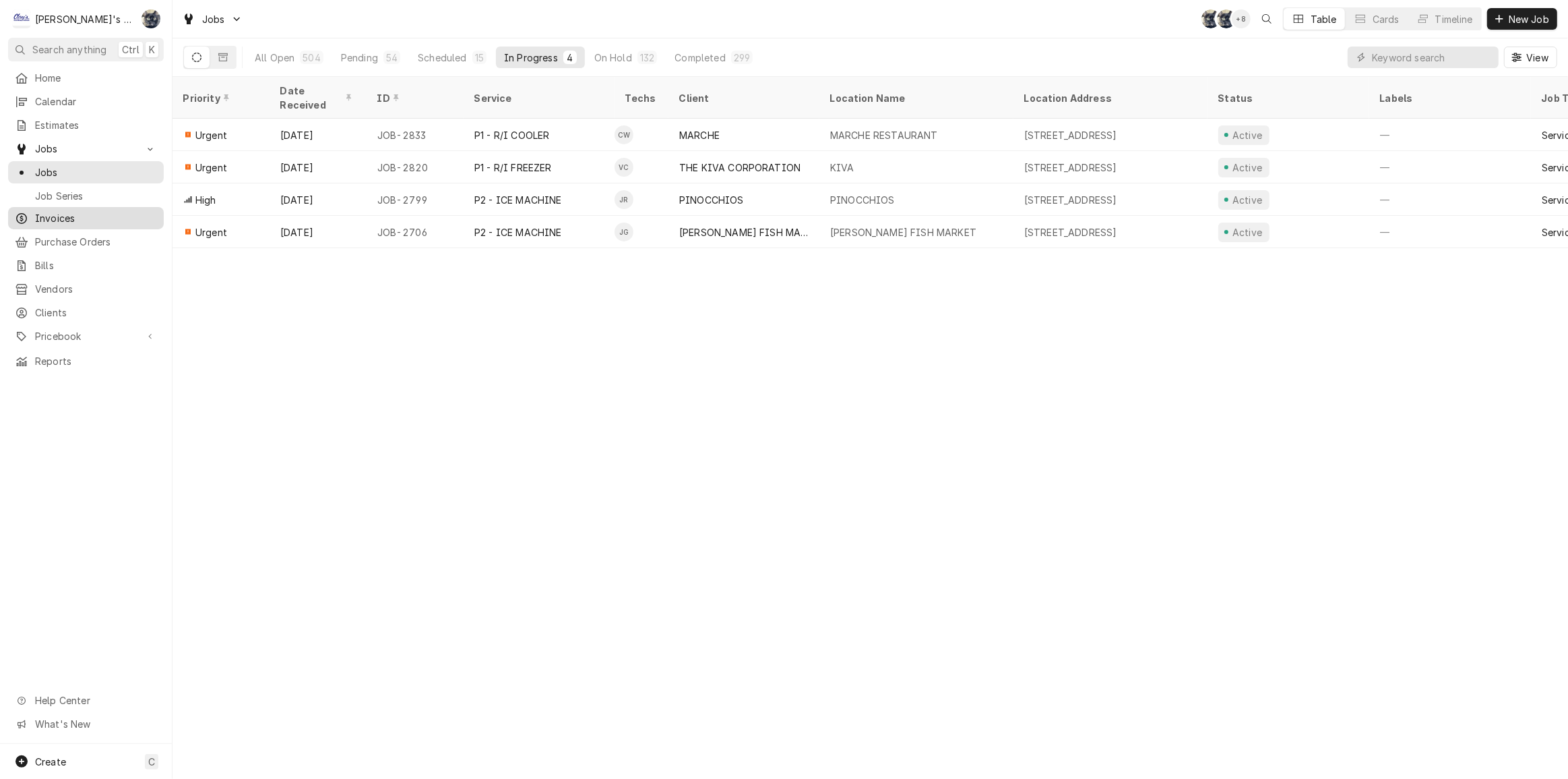
click at [77, 220] on span "Invoices" at bounding box center [96, 218] width 122 height 14
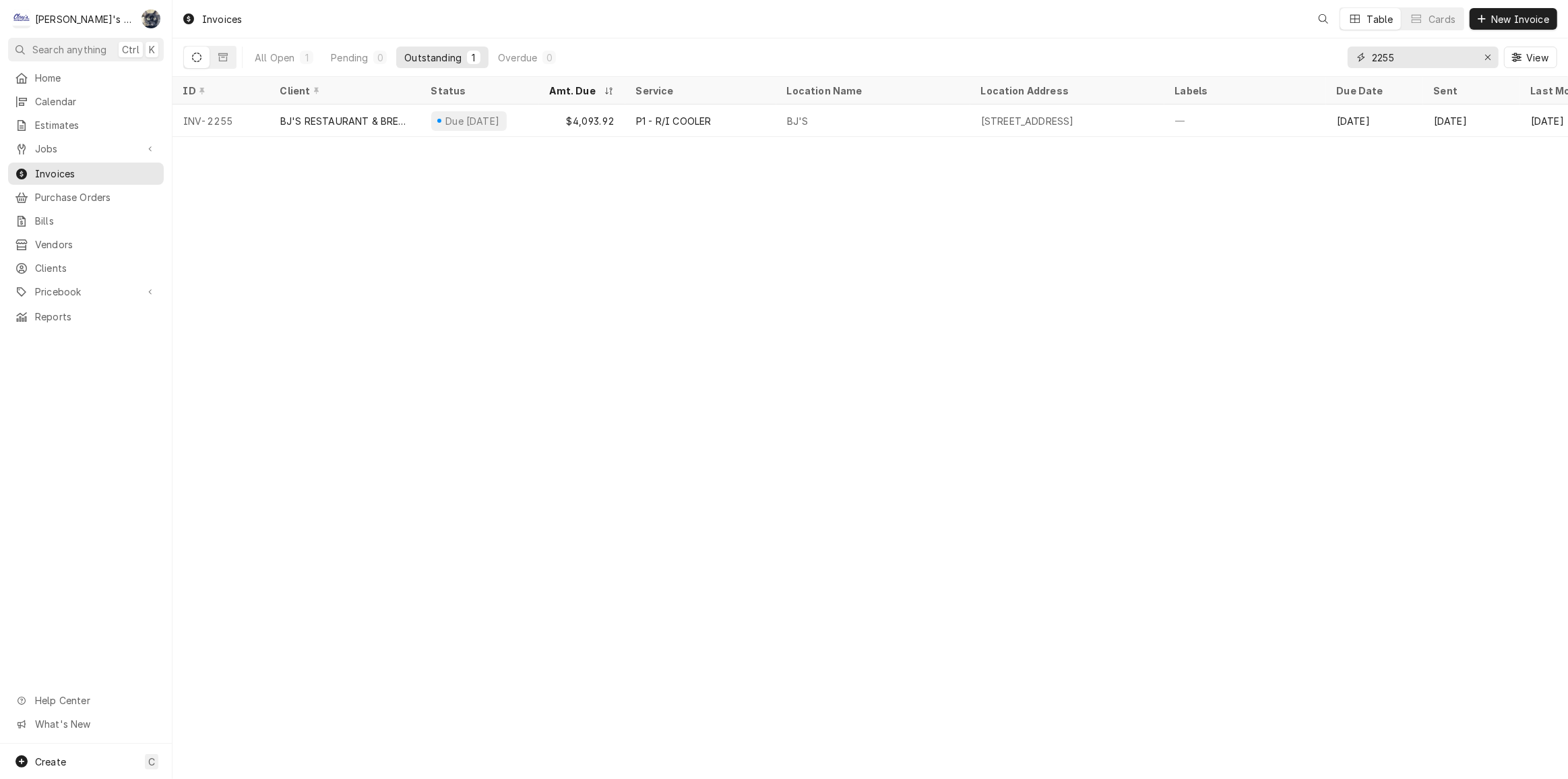
drag, startPoint x: 1052, startPoint y: 59, endPoint x: 1409, endPoint y: 61, distance: 357.0
click at [1409, 61] on input "2255" at bounding box center [1423, 57] width 101 height 21
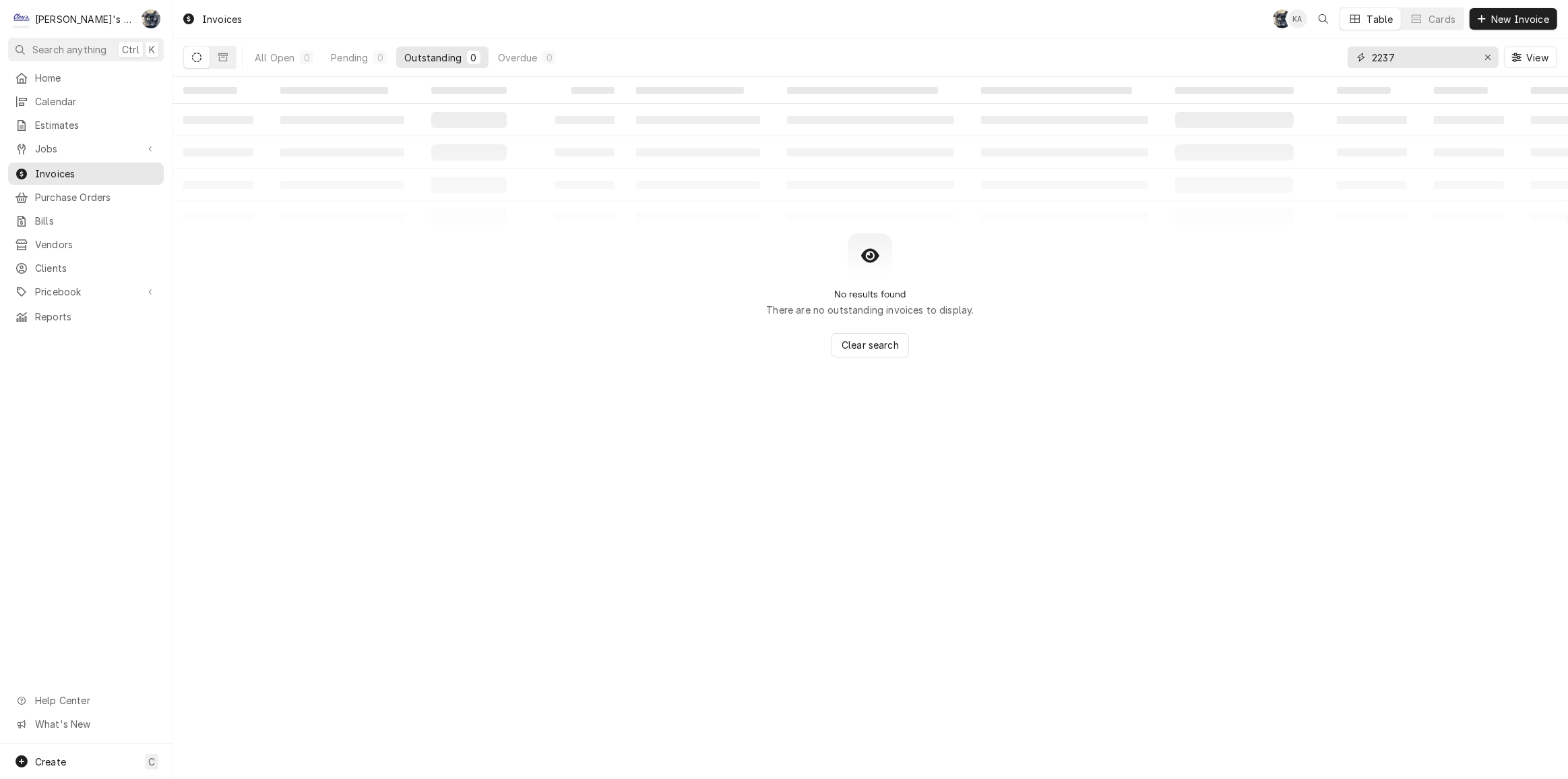
type input "2237"
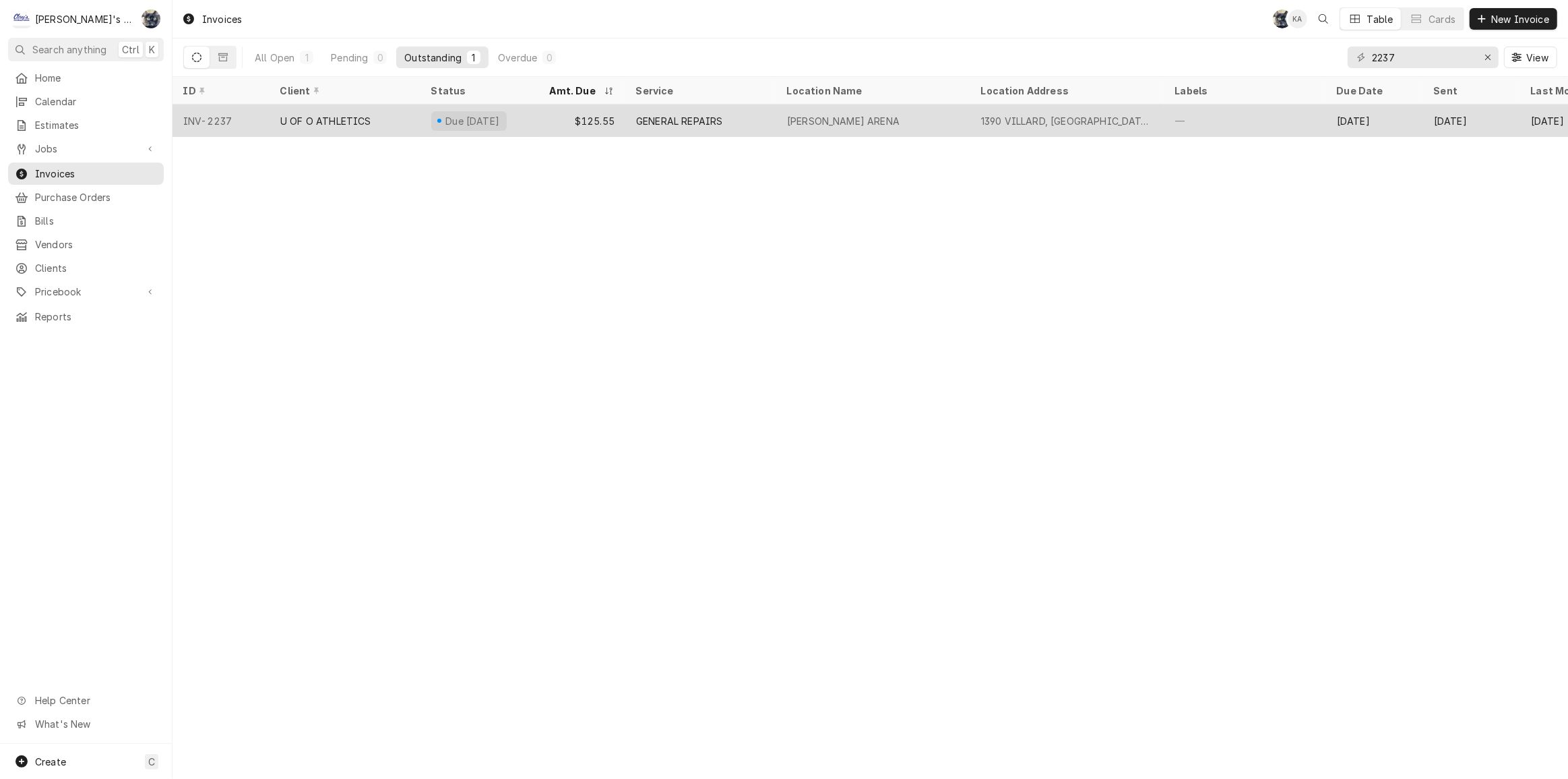
click at [495, 121] on div "Due in 22 days" at bounding box center [472, 120] width 57 height 14
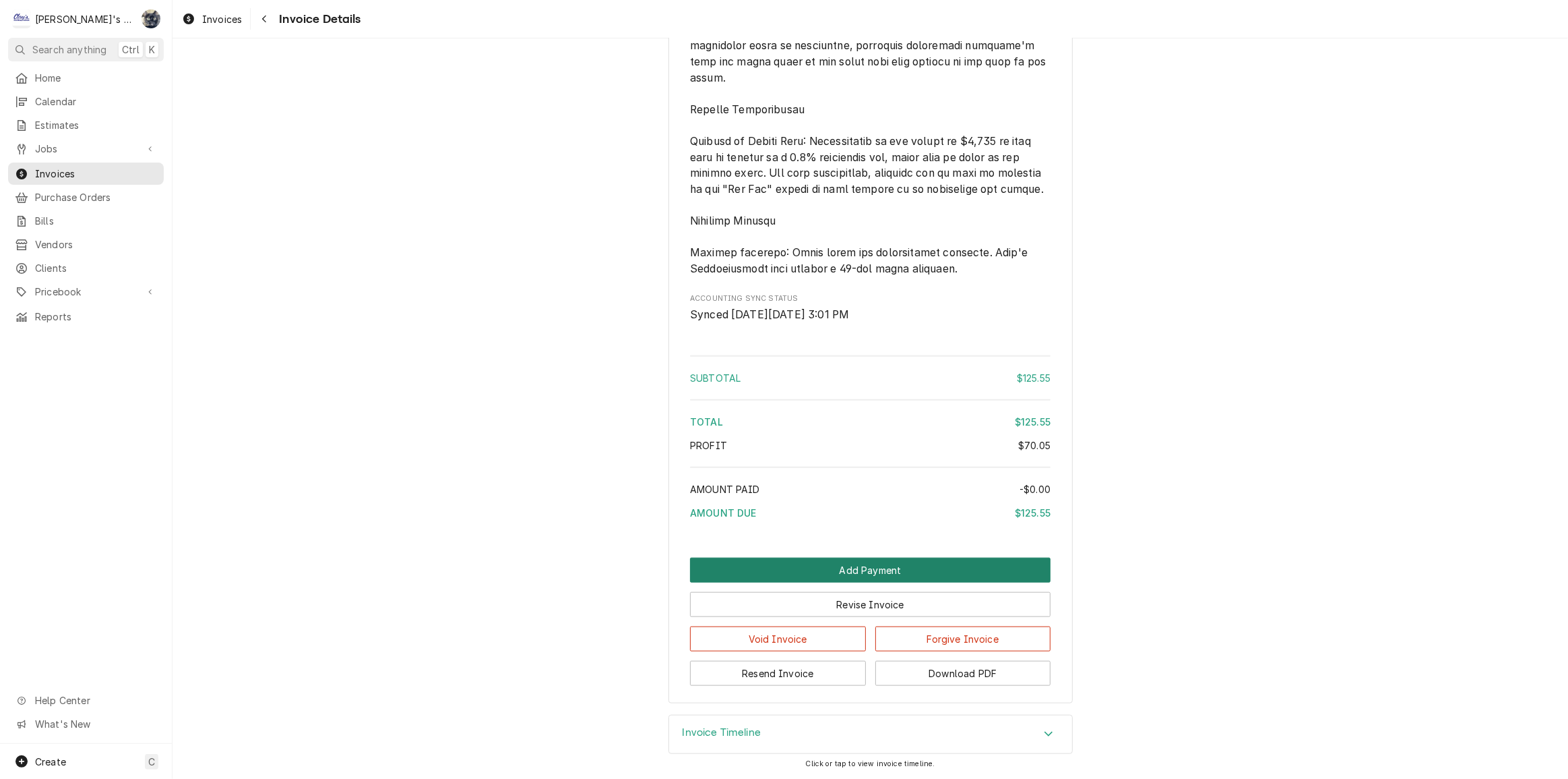
scroll to position [1527, 0]
click at [939, 673] on button "Download PDF" at bounding box center [963, 673] width 176 height 25
click at [72, 173] on span "Invoices" at bounding box center [96, 173] width 122 height 14
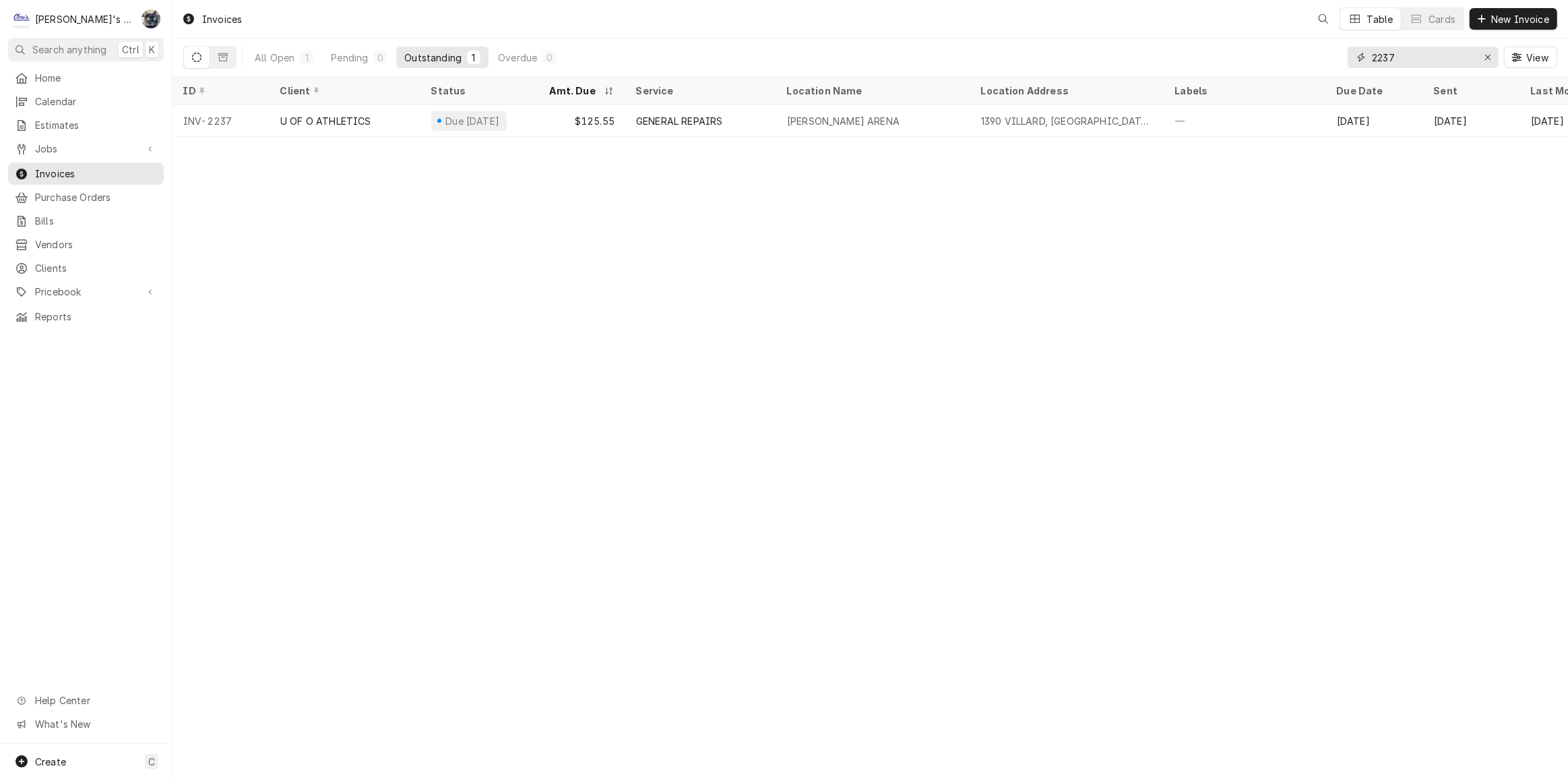
drag, startPoint x: 1423, startPoint y: 59, endPoint x: 1310, endPoint y: 63, distance: 113.1
click at [1310, 63] on div "All Open 1 Pending 0 Outstanding 1 Overdue 0 2237 View" at bounding box center [870, 58] width 1374 height 38
type input "1906"
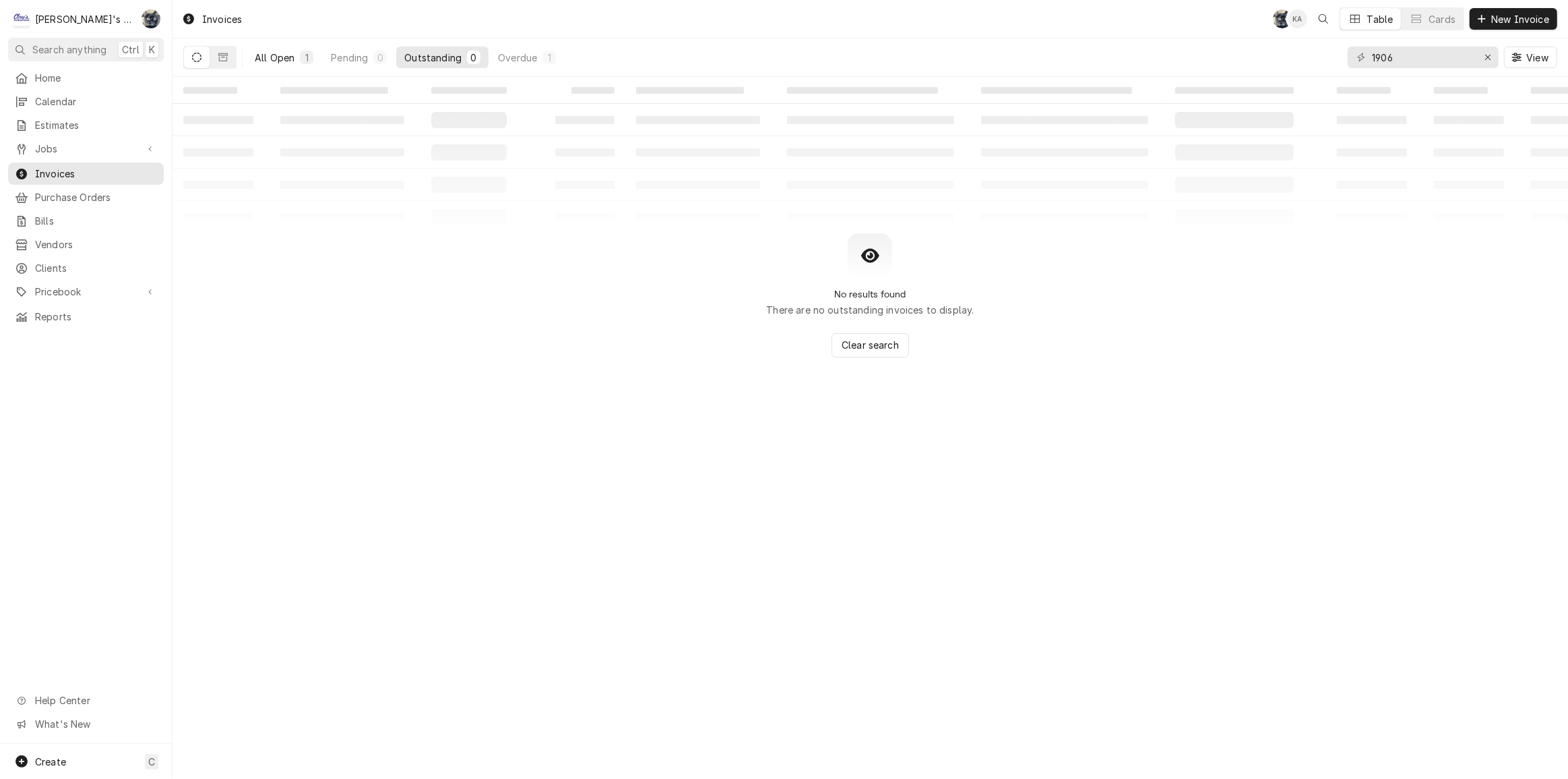
click at [286, 57] on div "All Open" at bounding box center [275, 57] width 40 height 14
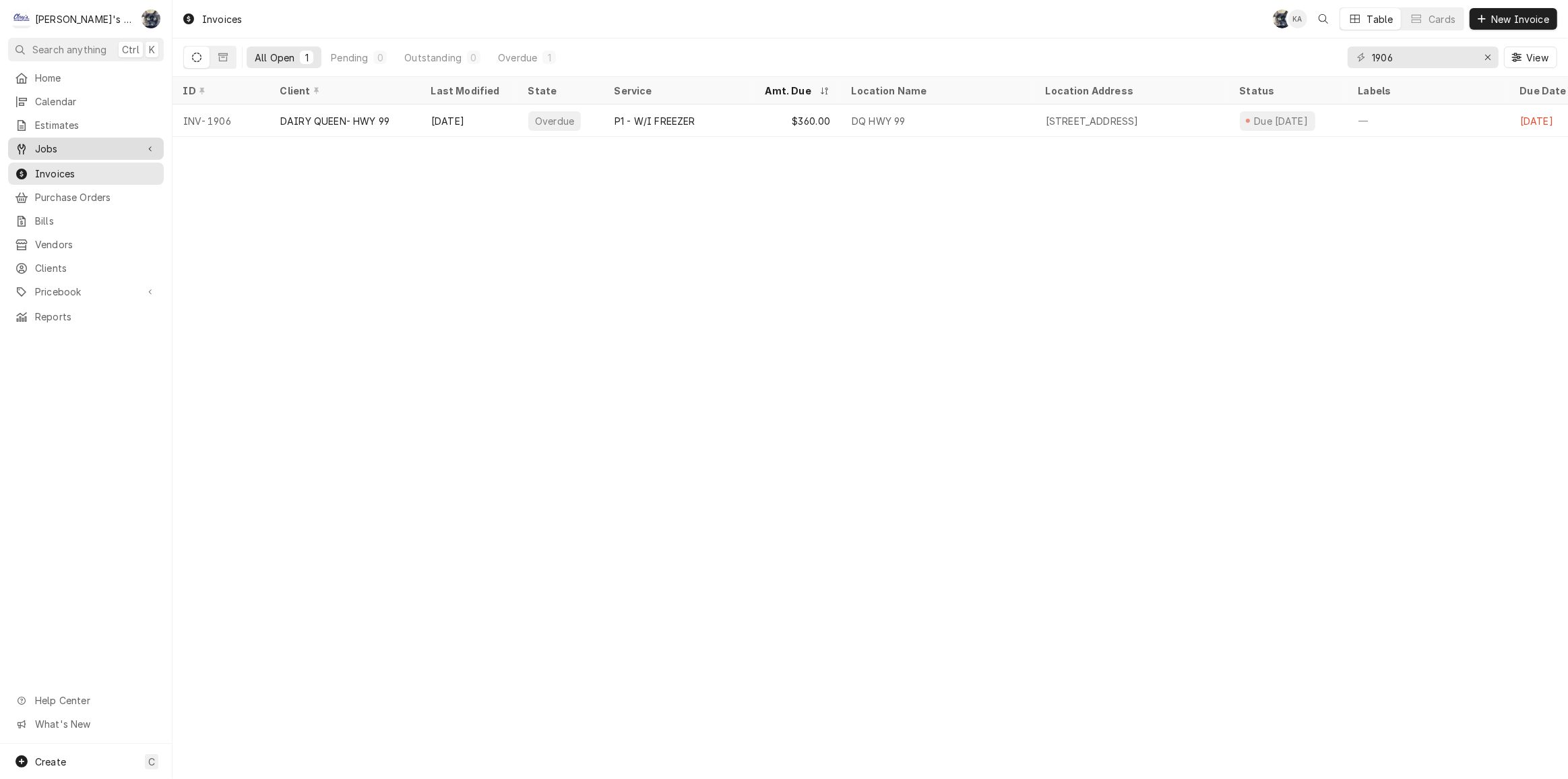
click at [66, 142] on span "Jobs" at bounding box center [85, 149] width 101 height 14
click at [60, 168] on span "Jobs" at bounding box center [96, 172] width 122 height 14
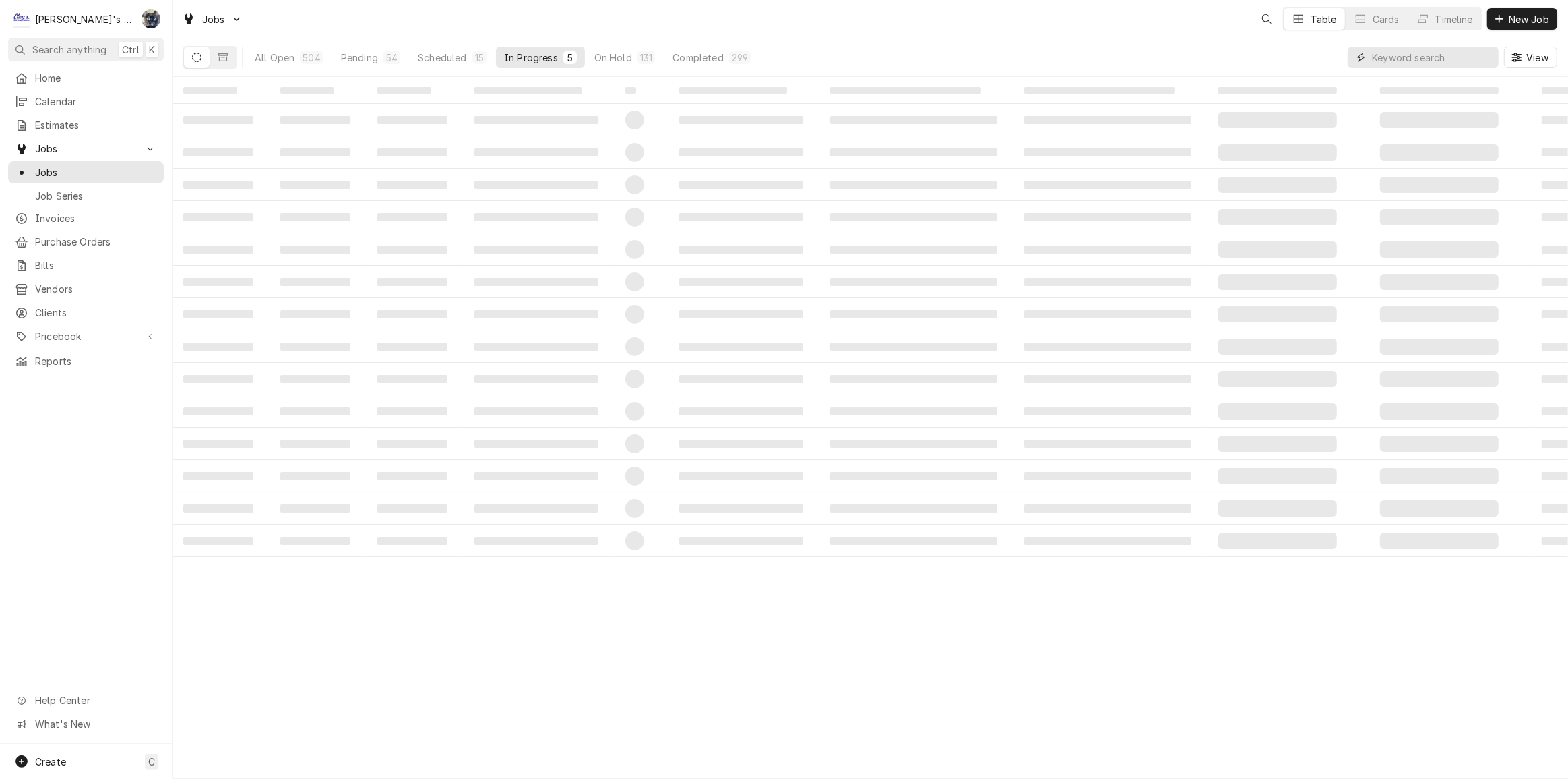
click at [1431, 50] on input "Dynamic Content Wrapper" at bounding box center [1432, 57] width 120 height 21
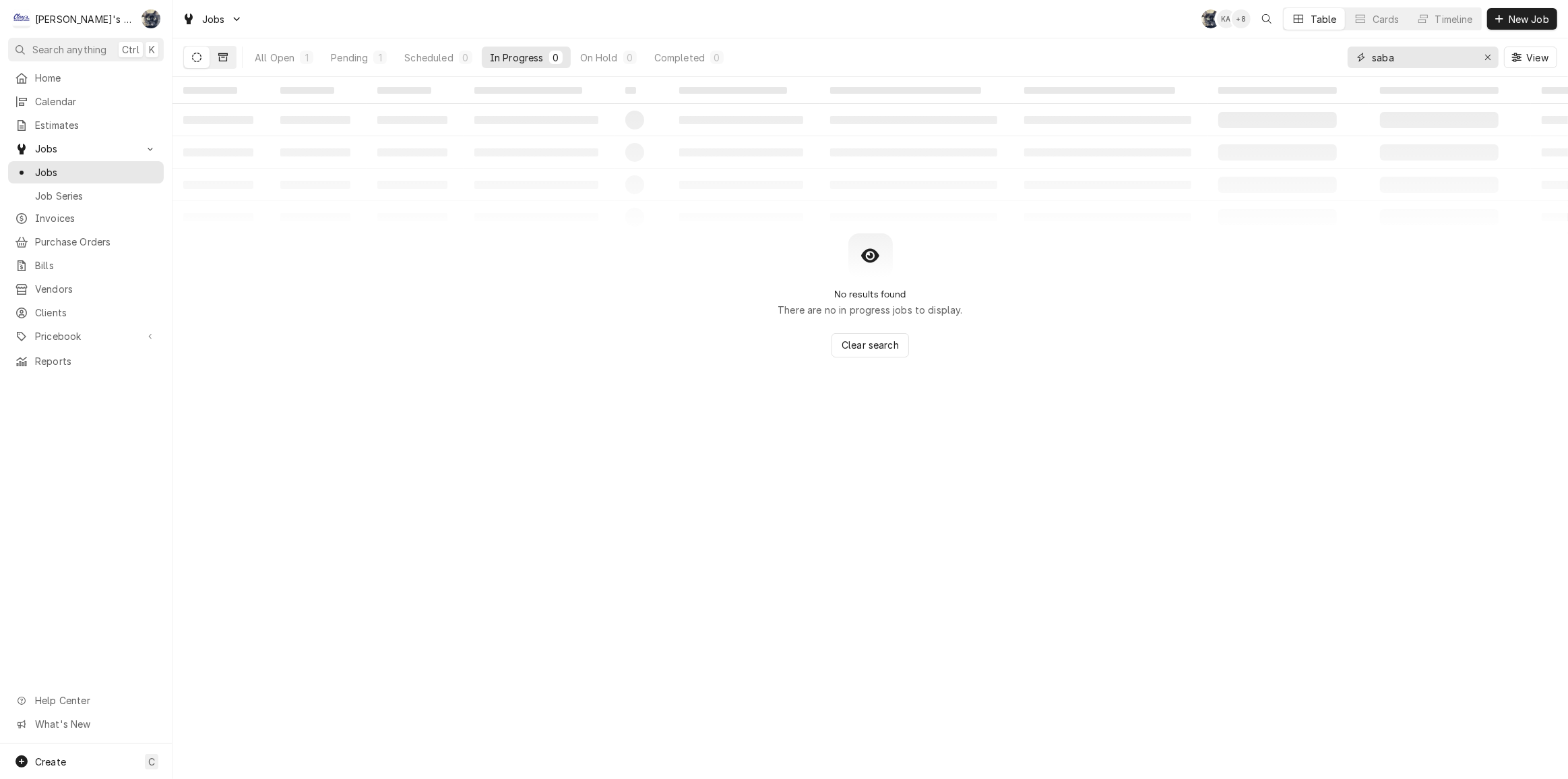
type input "saba"
click at [229, 57] on button "Dynamic Content Wrapper" at bounding box center [223, 57] width 26 height 21
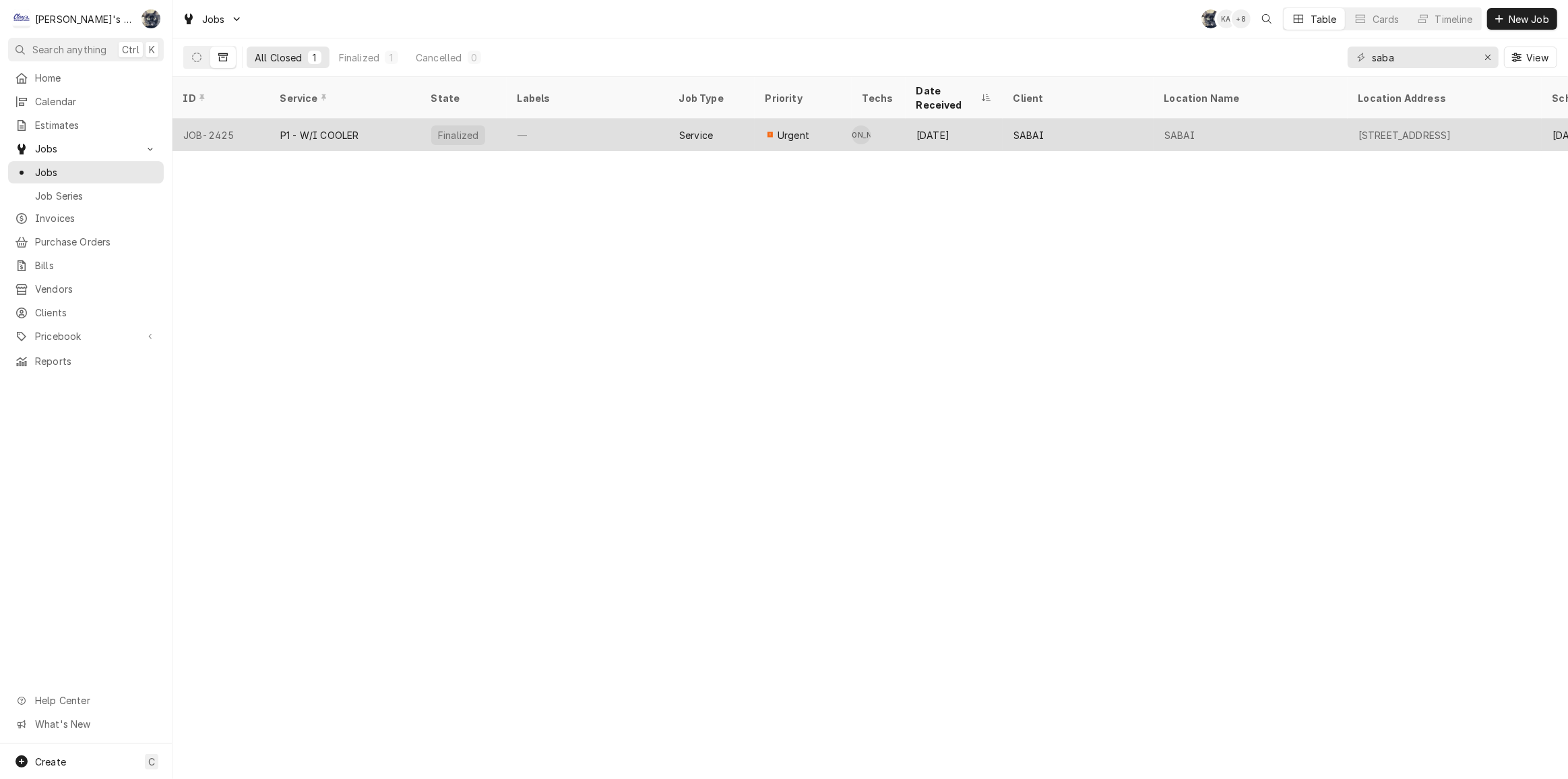
click at [309, 128] on div "P1 - W/I COOLER" at bounding box center [319, 135] width 78 height 14
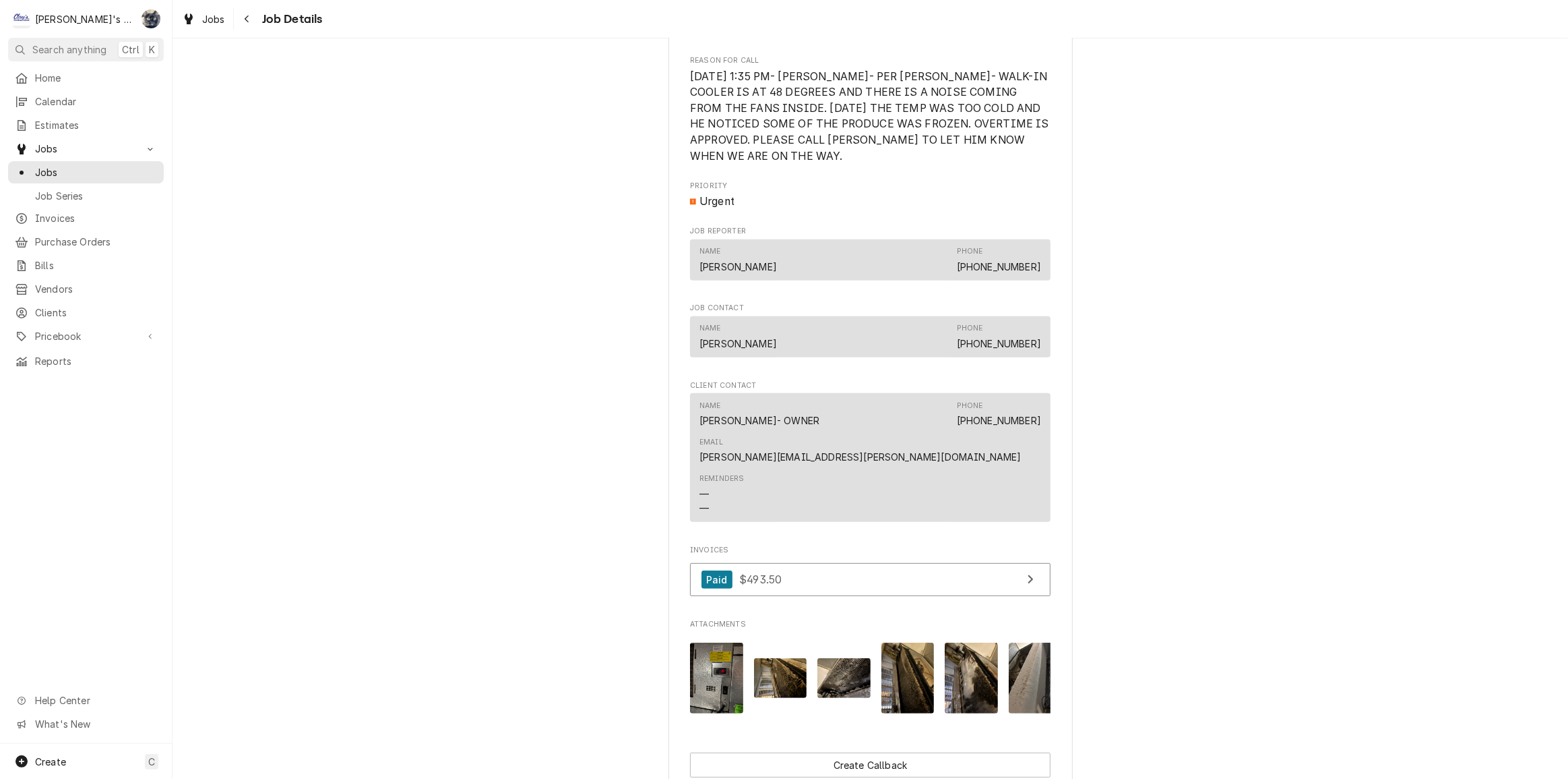
scroll to position [857, 0]
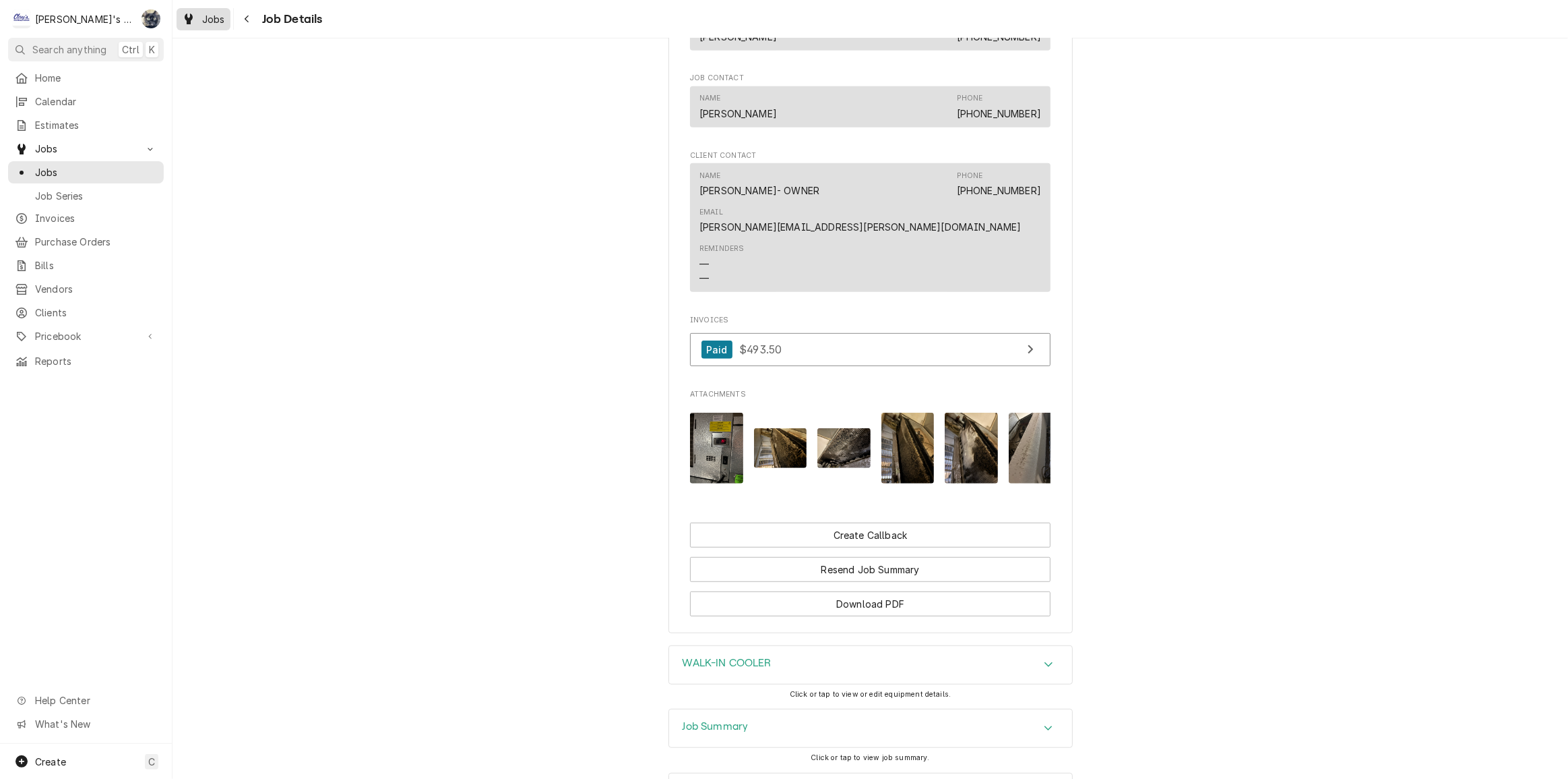
click at [185, 15] on icon "Dynamic Content Wrapper" at bounding box center [189, 18] width 8 height 11
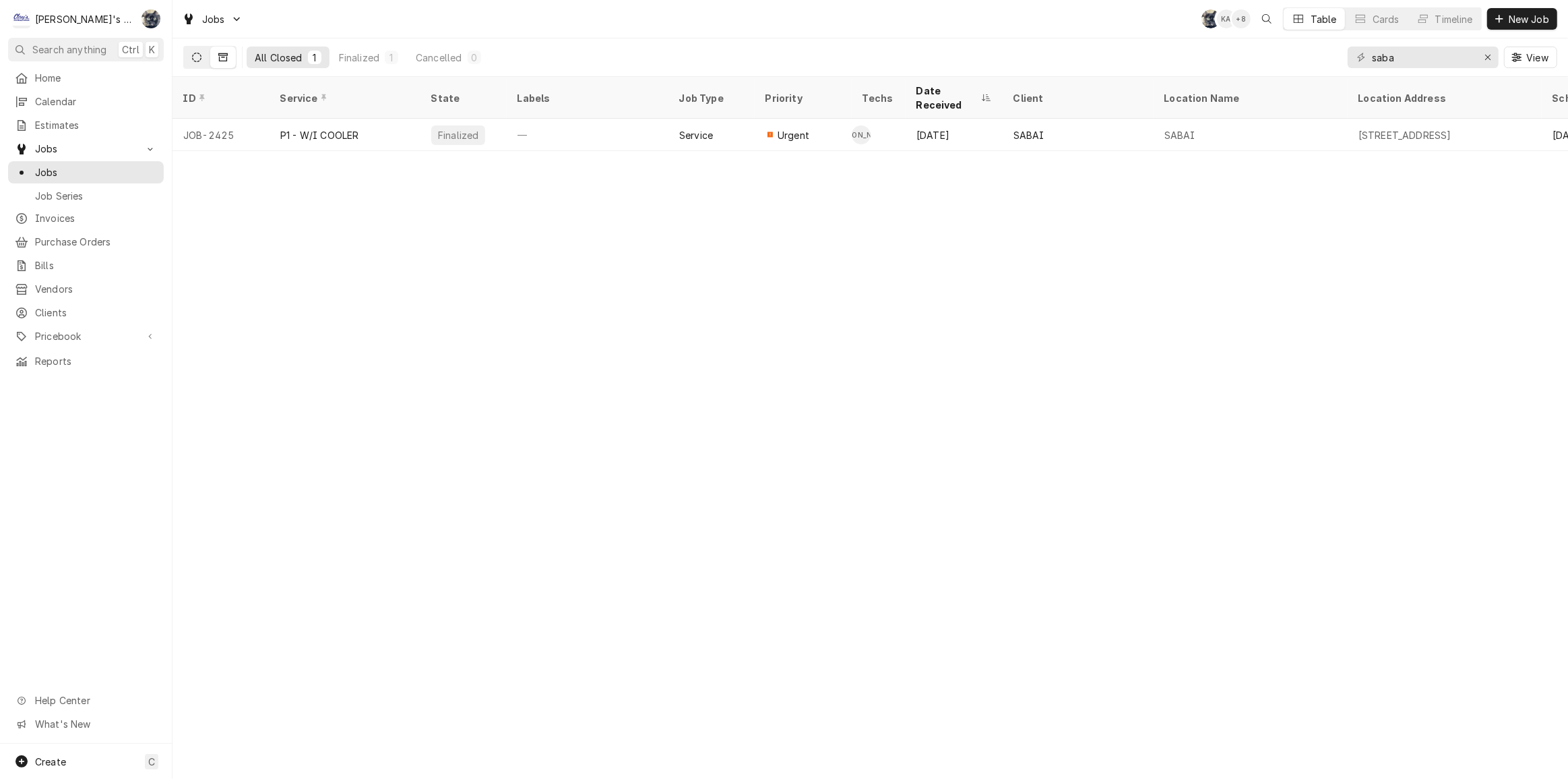
click at [205, 53] on button "Dynamic Content Wrapper" at bounding box center [196, 57] width 26 height 21
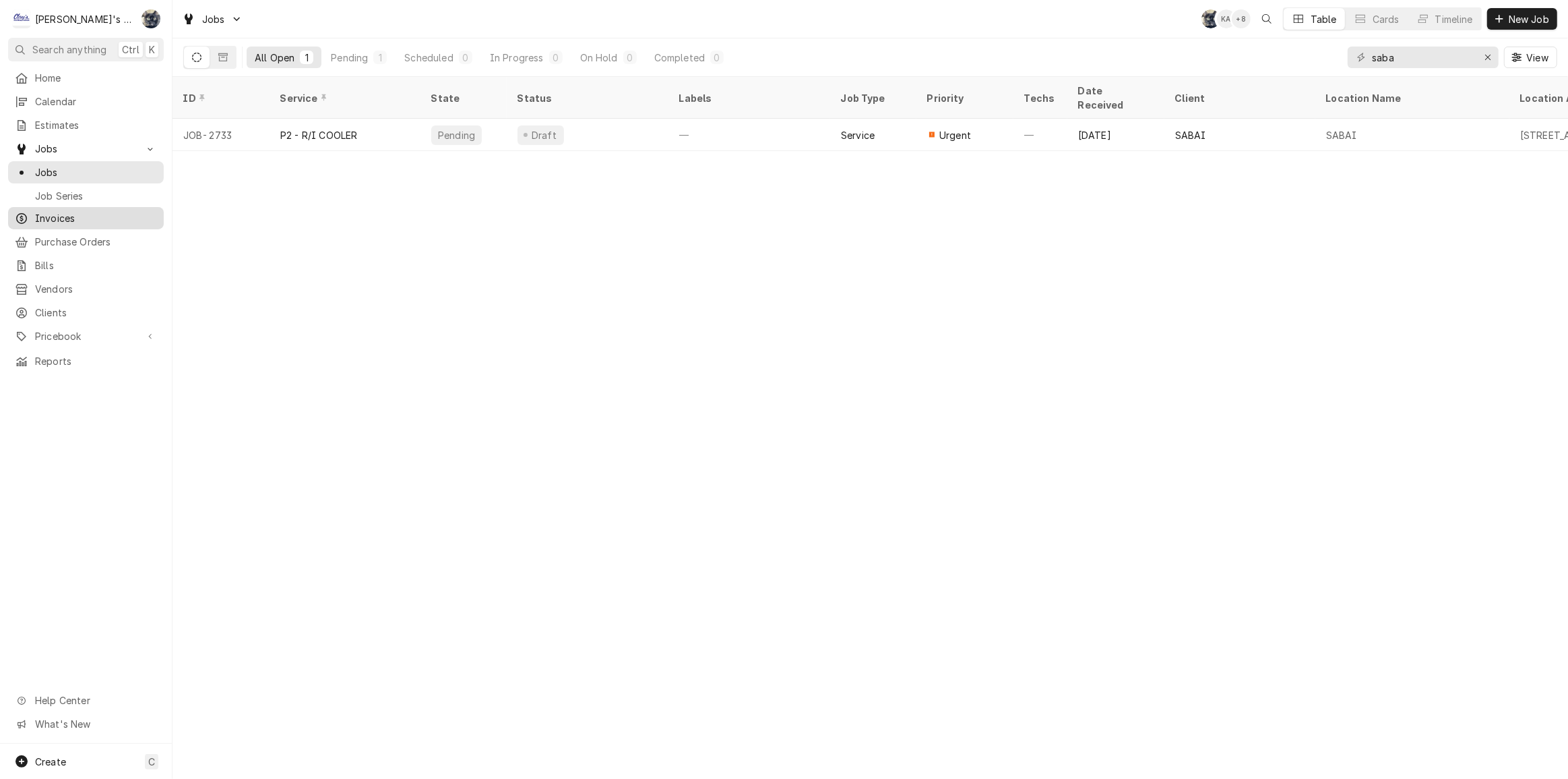
click at [72, 215] on span "Invoices" at bounding box center [96, 218] width 122 height 14
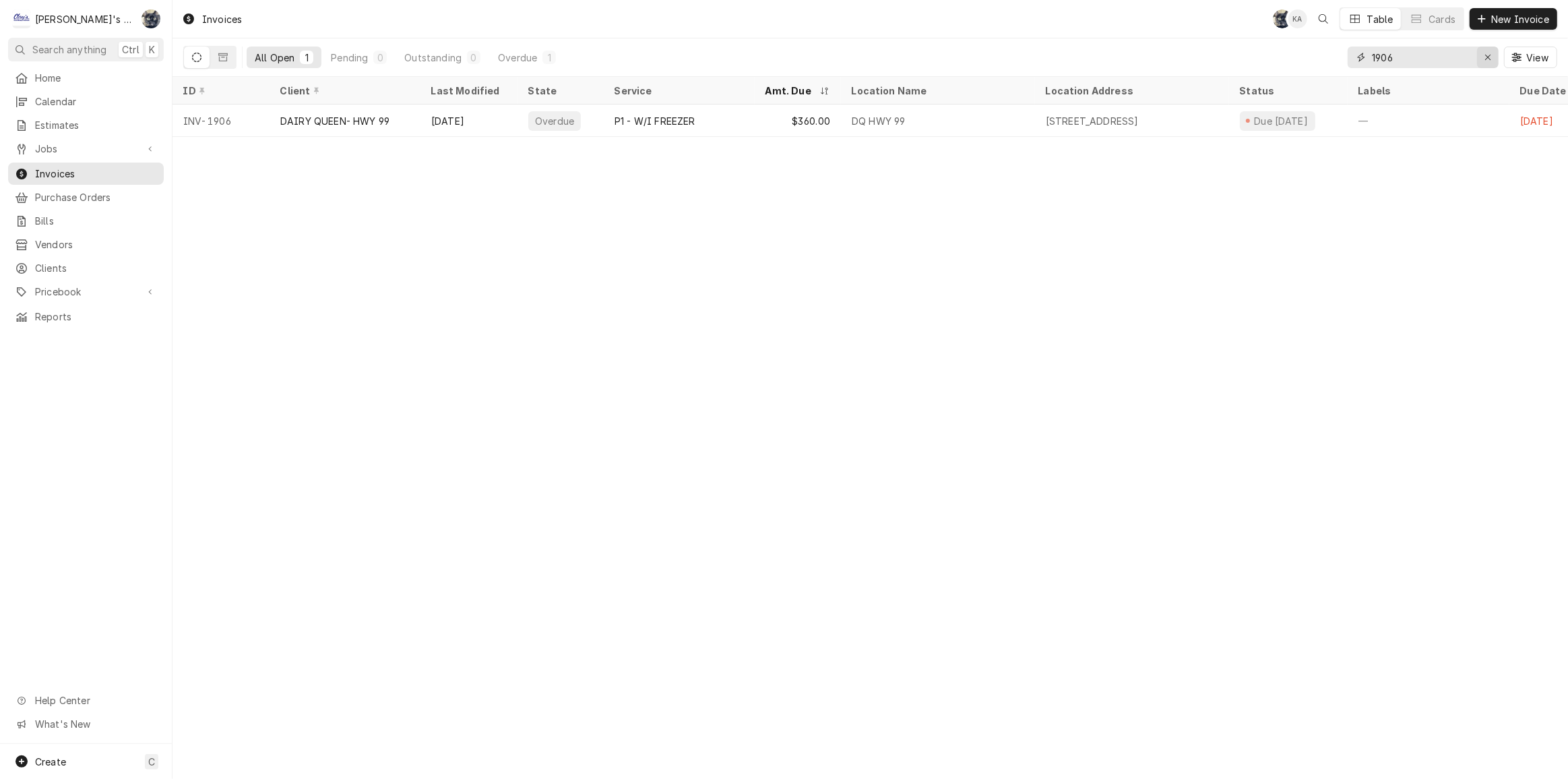
click at [1482, 57] on div "Erase input" at bounding box center [1488, 57] width 13 height 13
